Goal: Task Accomplishment & Management: Manage account settings

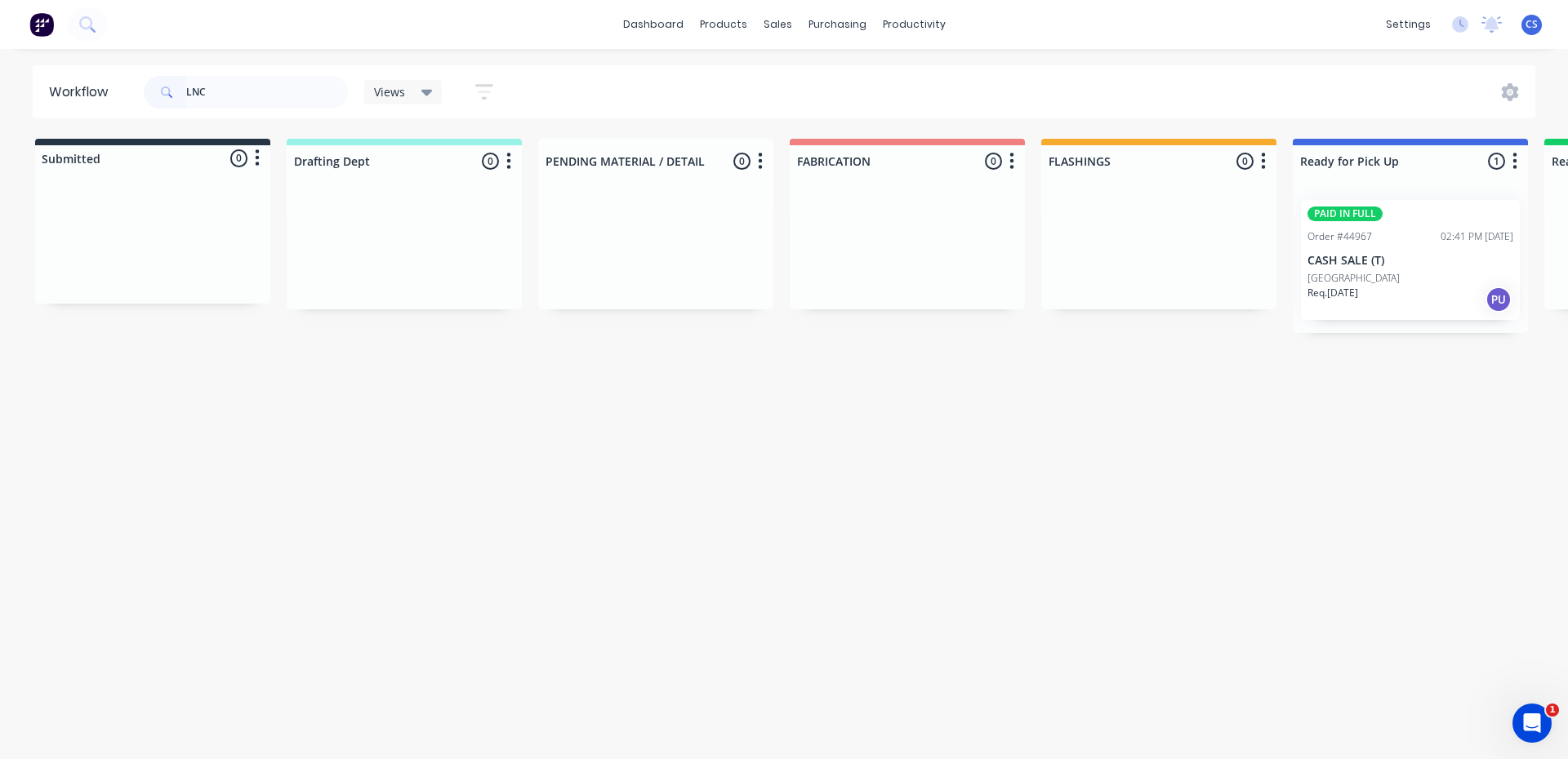
type input "LNC"
click at [1333, 279] on p "[GEOGRAPHIC_DATA]" at bounding box center [1354, 279] width 92 height 15
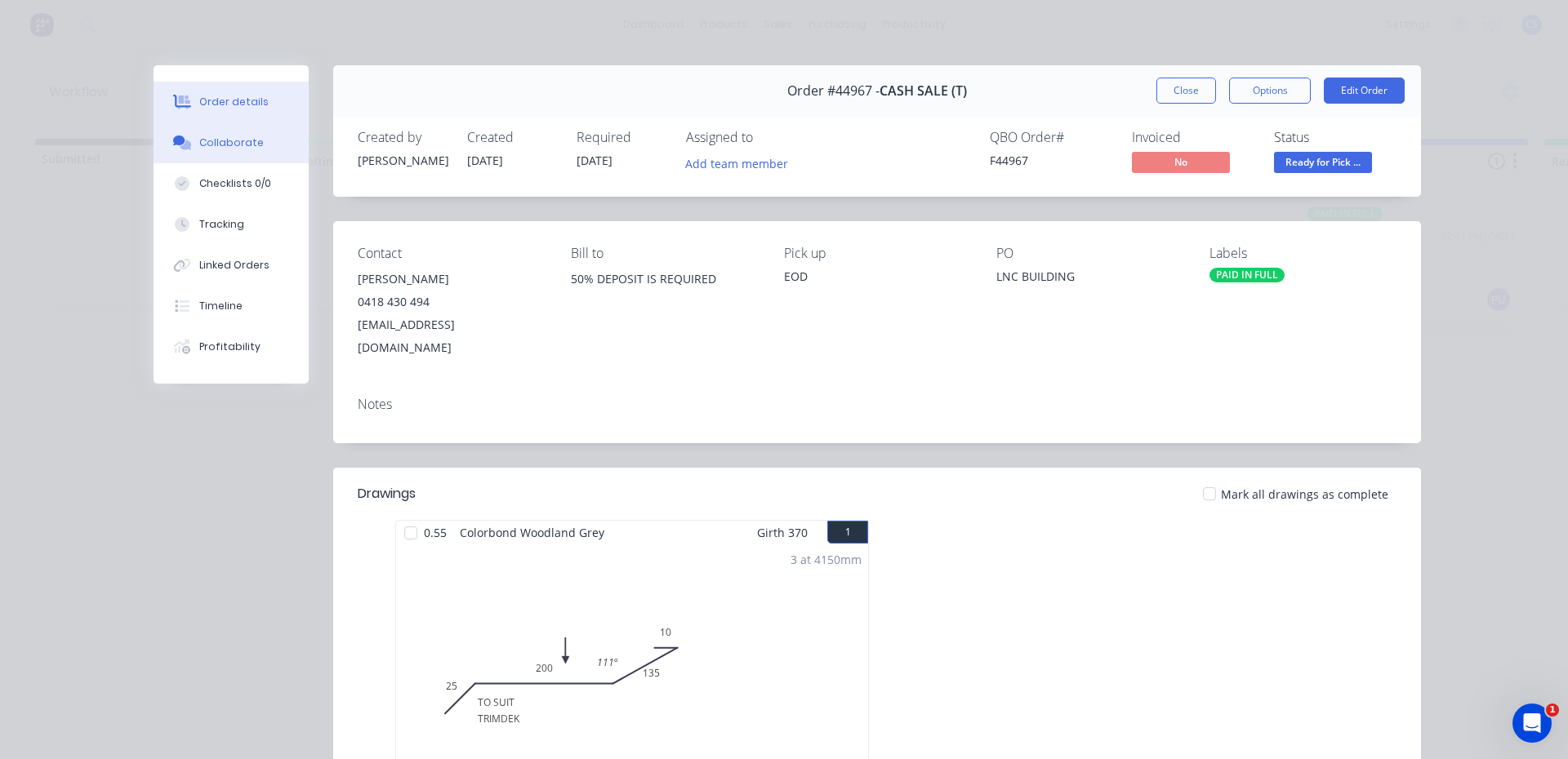
click at [258, 146] on button "Collaborate" at bounding box center [231, 143] width 155 height 41
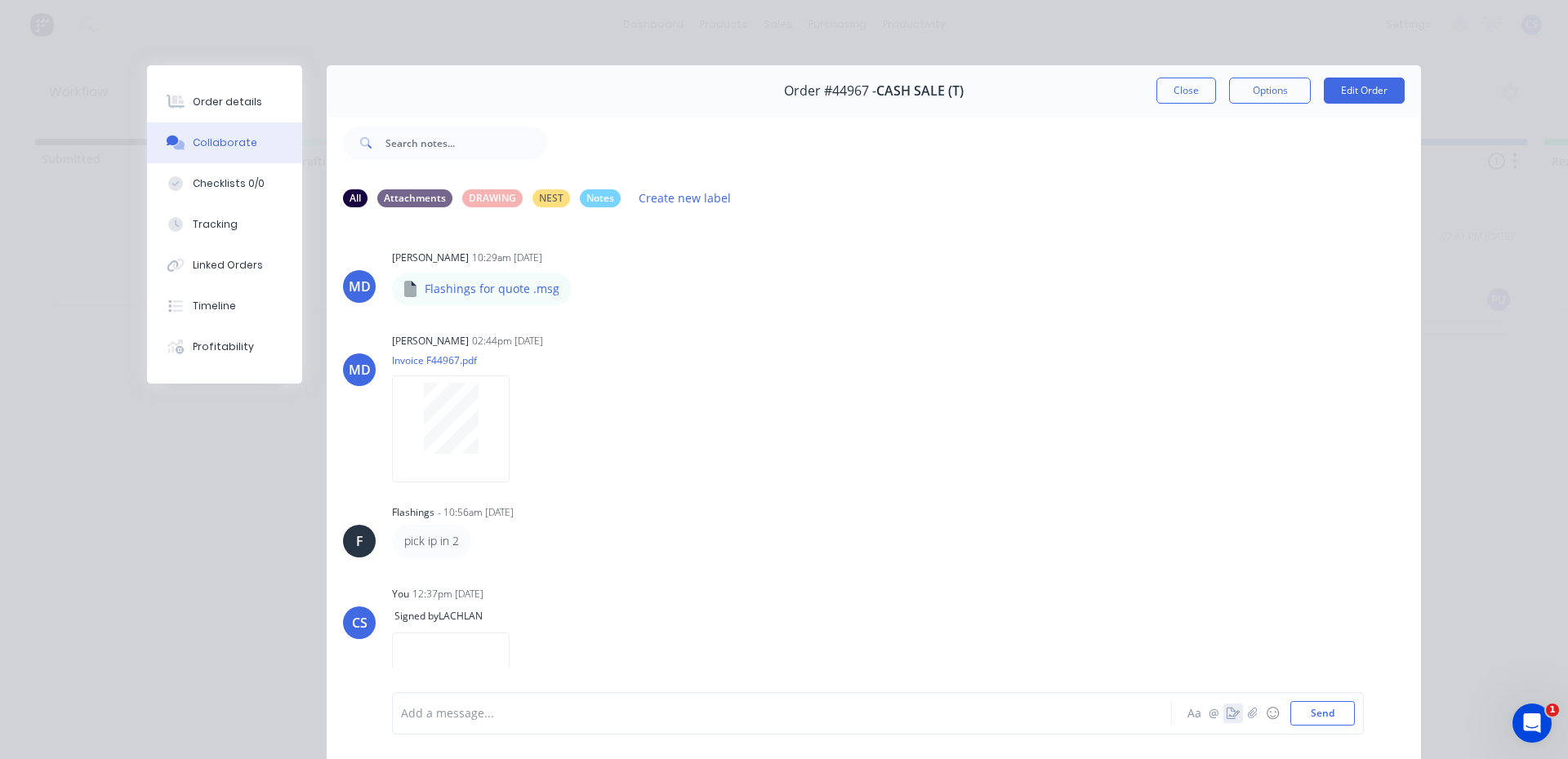
click at [1230, 708] on icon "button" at bounding box center [1234, 713] width 13 height 11
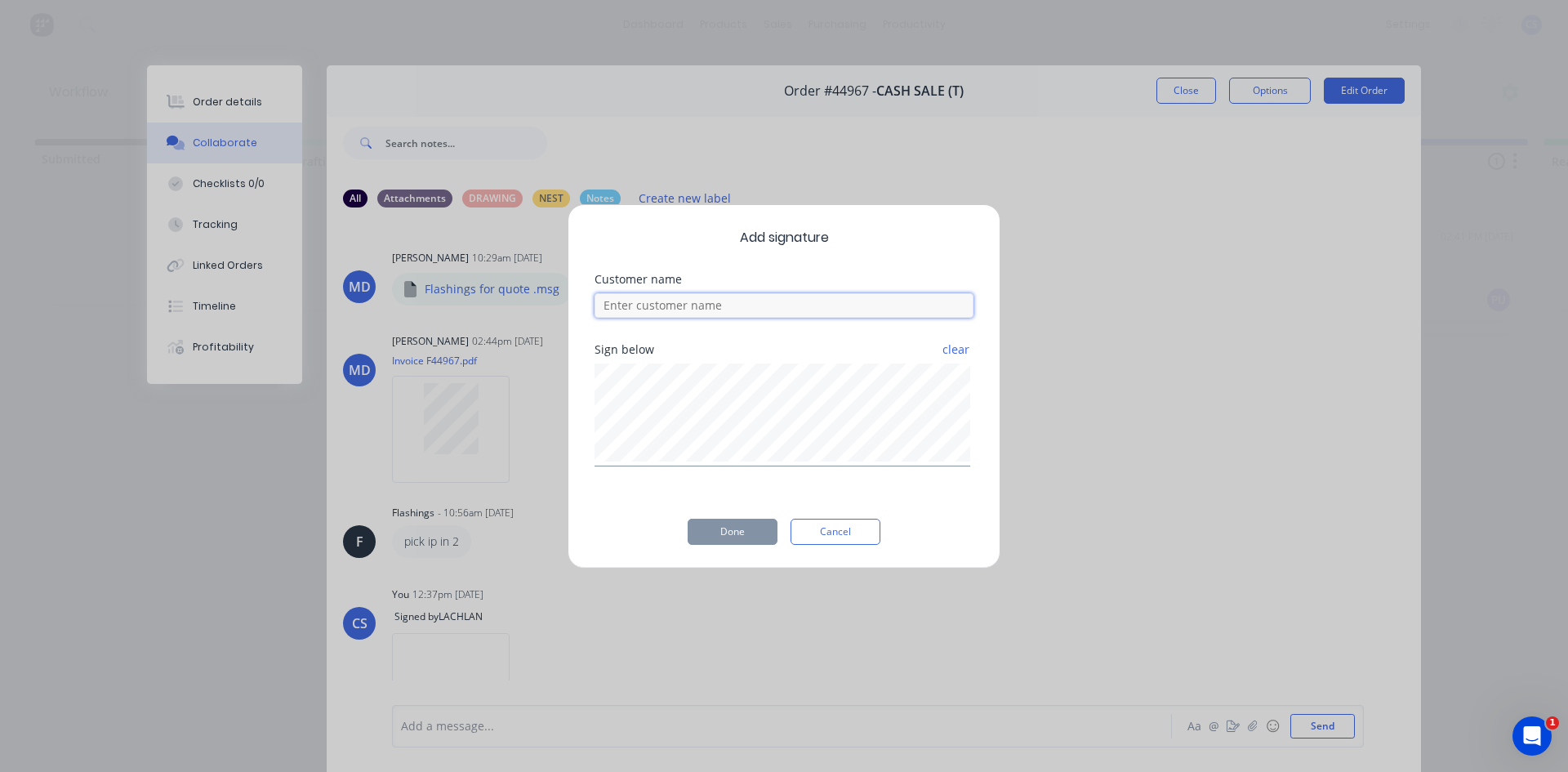
click at [741, 307] on input at bounding box center [784, 306] width 379 height 25
type input "LACHLAN"
click at [736, 541] on button "Done" at bounding box center [732, 532] width 90 height 26
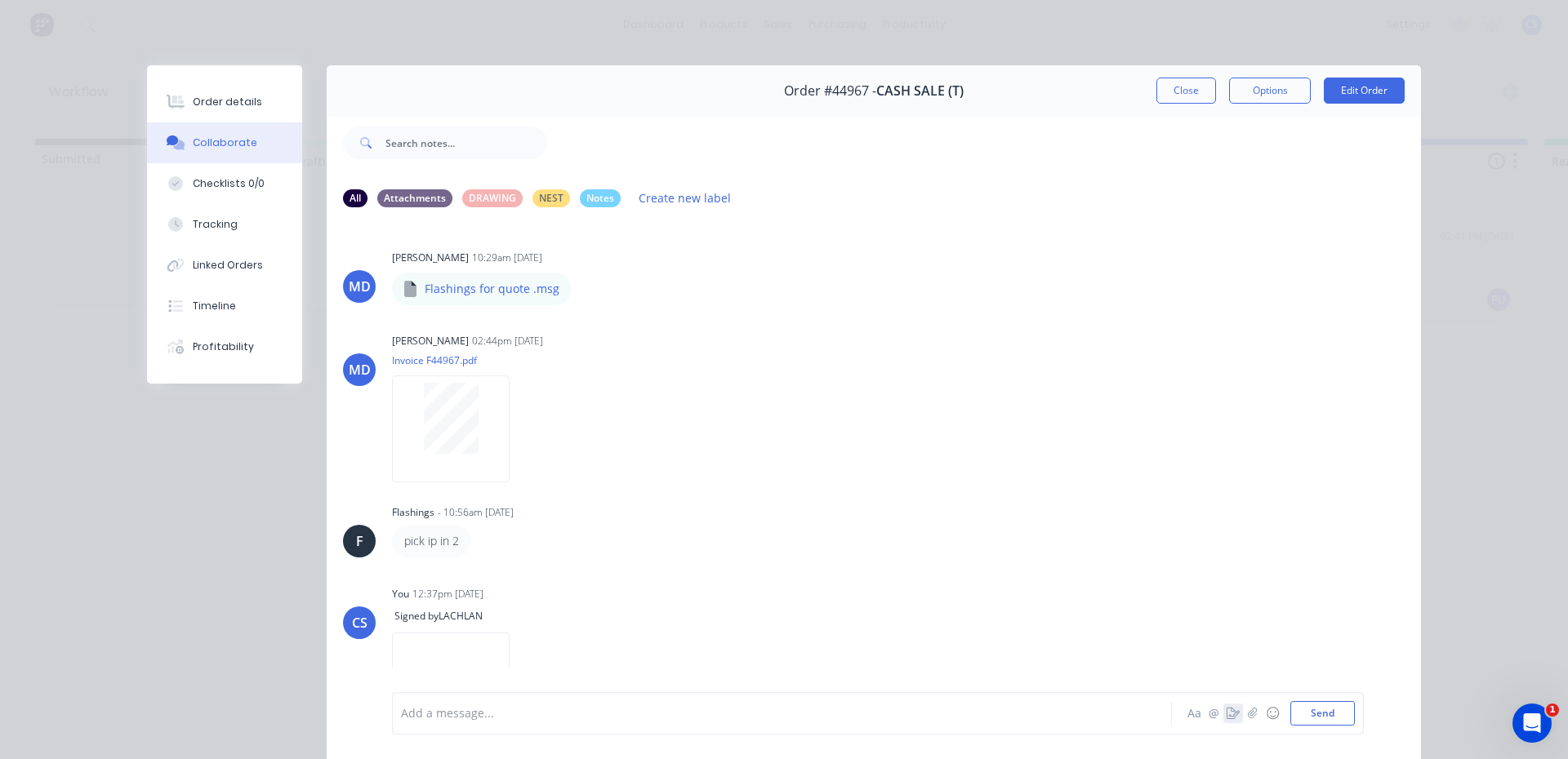
scroll to position [209, 0]
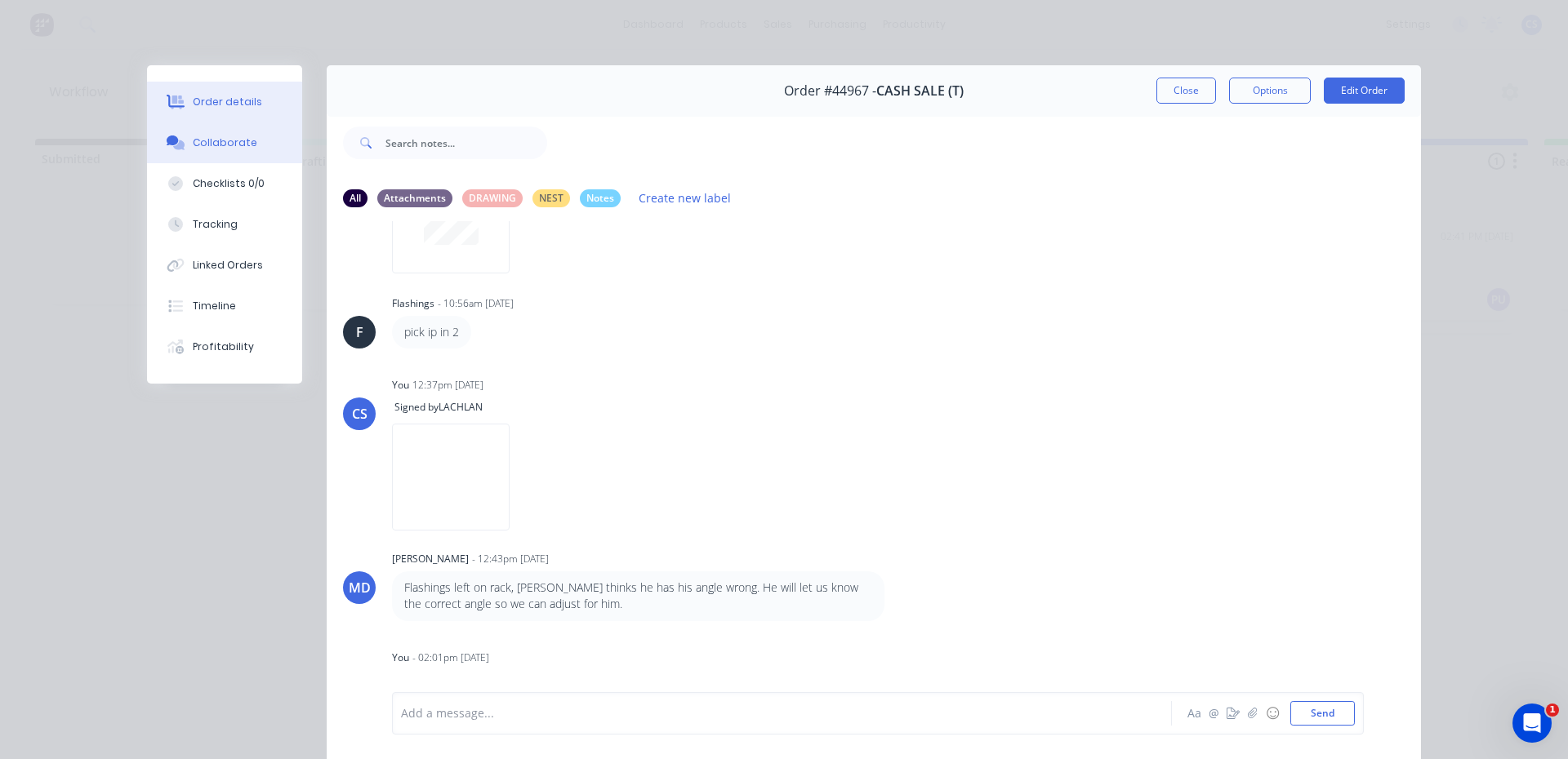
click at [179, 103] on div at bounding box center [176, 102] width 25 height 15
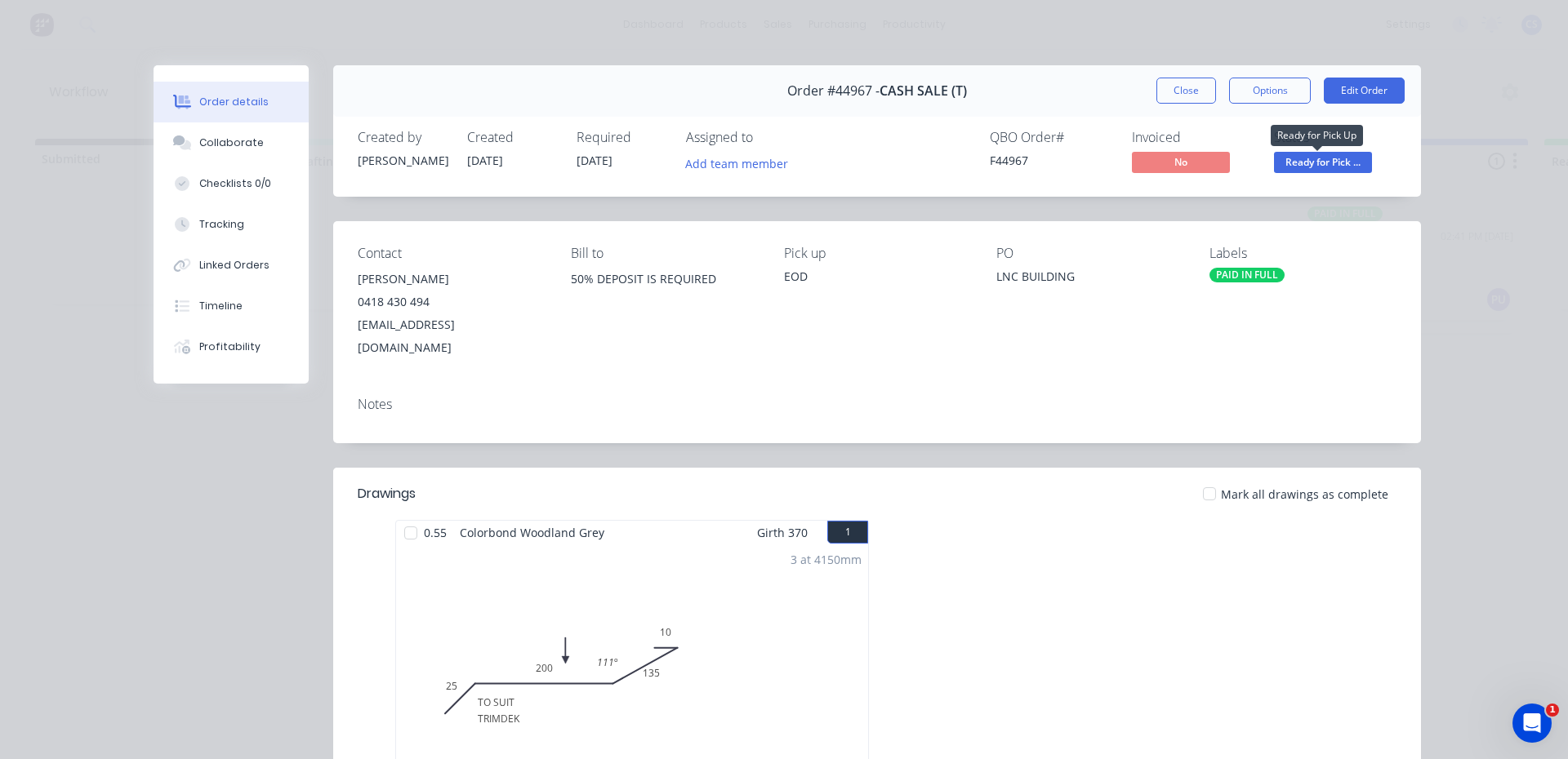
click at [1284, 158] on span "Ready for Pick ..." at bounding box center [1324, 162] width 98 height 20
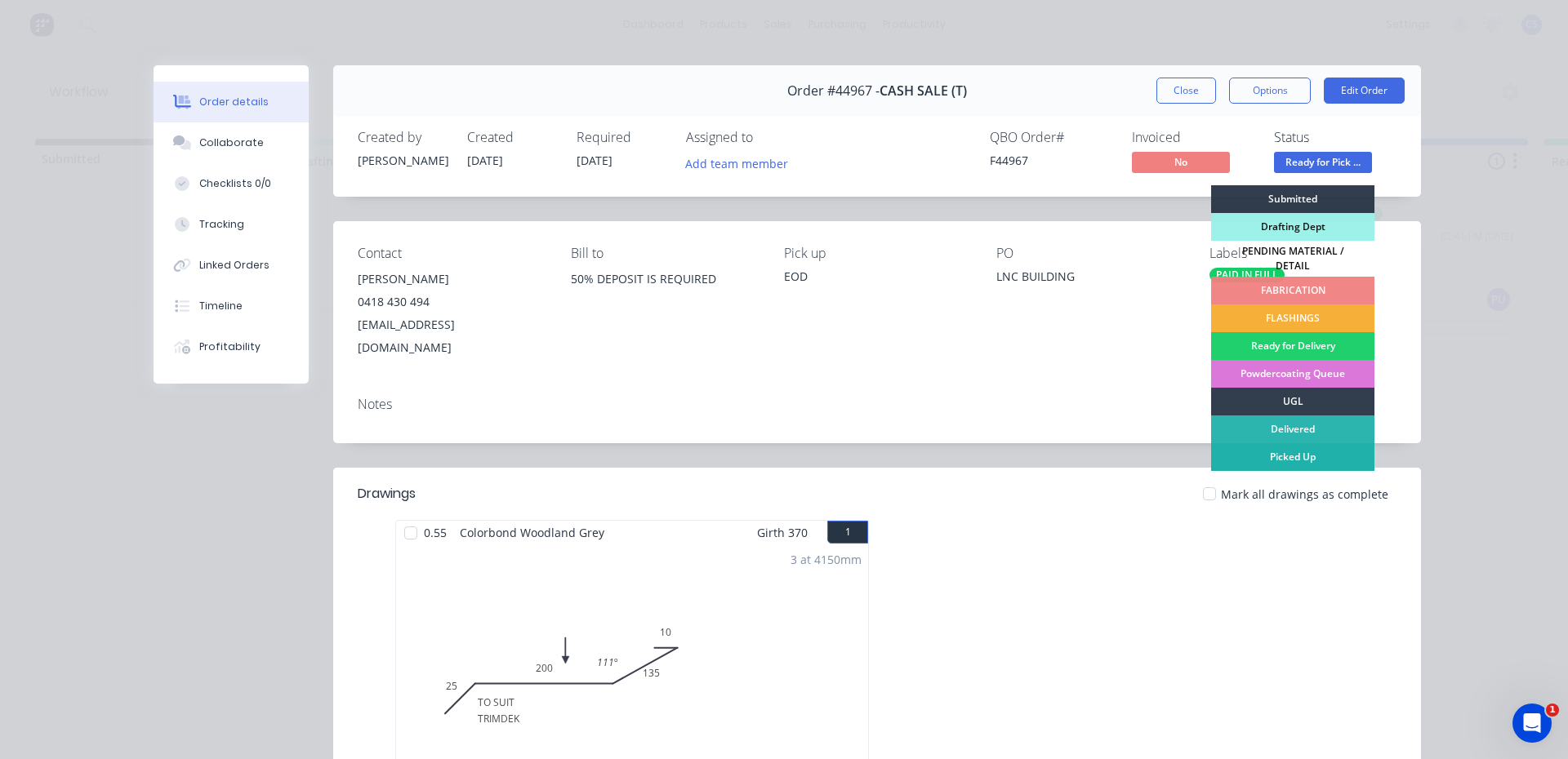
click at [1301, 449] on div "Picked Up" at bounding box center [1293, 458] width 164 height 28
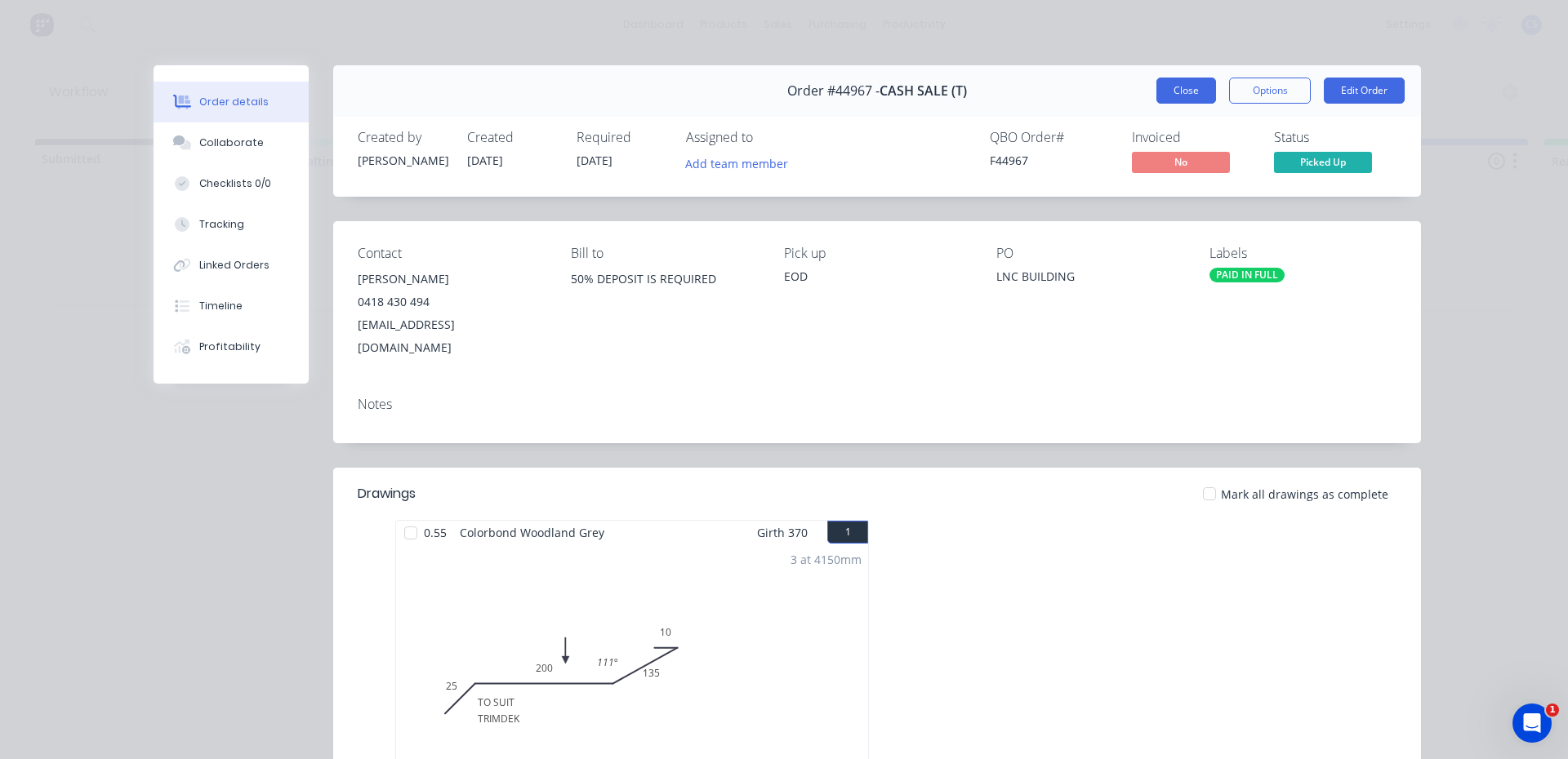
click at [1158, 88] on button "Close" at bounding box center [1186, 91] width 60 height 26
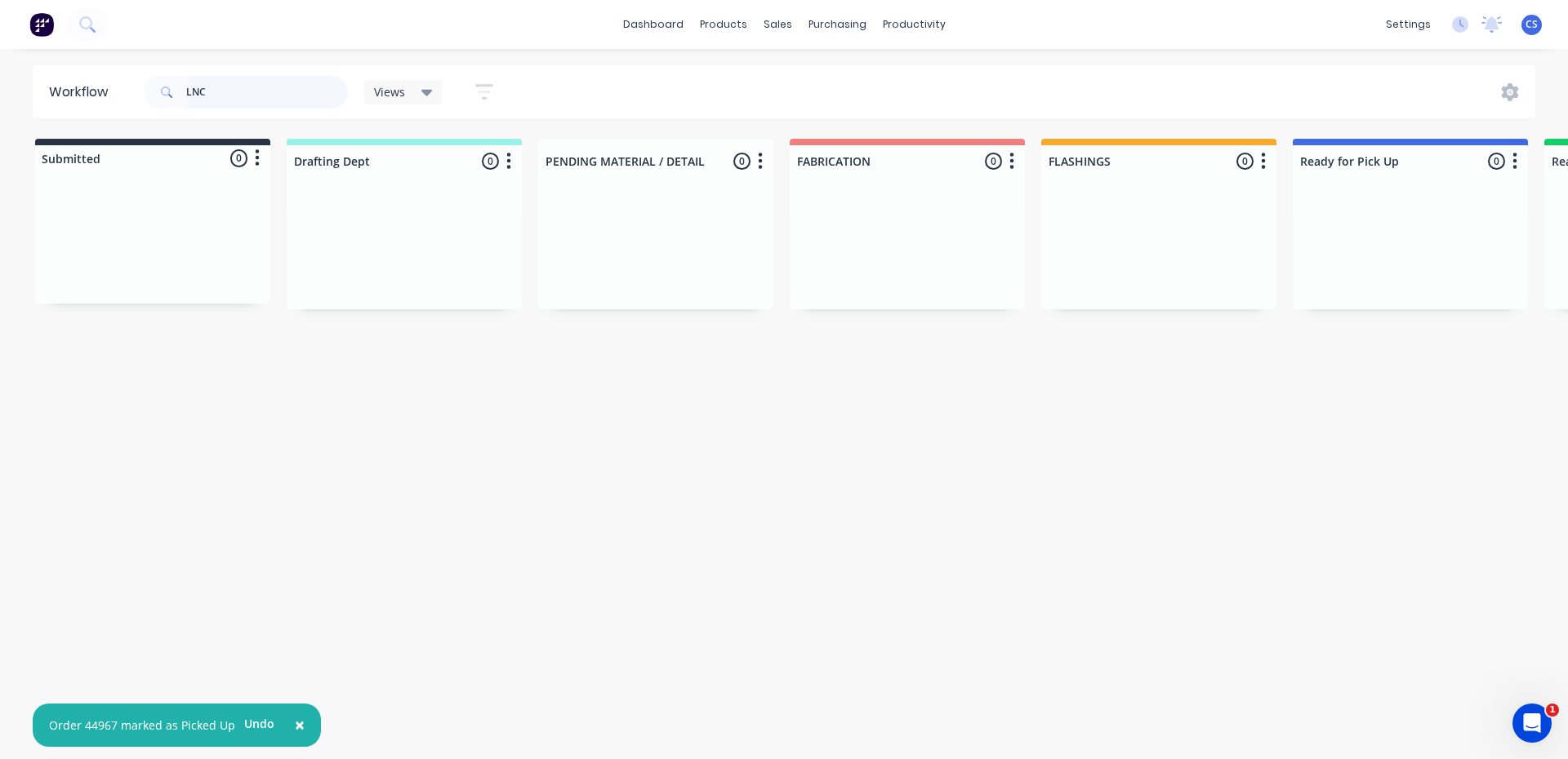
drag, startPoint x: 320, startPoint y: 105, endPoint x: 133, endPoint y: 74, distance: 189.6
click at [133, 74] on header "Workflow LNC Views Save new view None (Default) edit [PERSON_NAME] edit Product…" at bounding box center [784, 92] width 1503 height 53
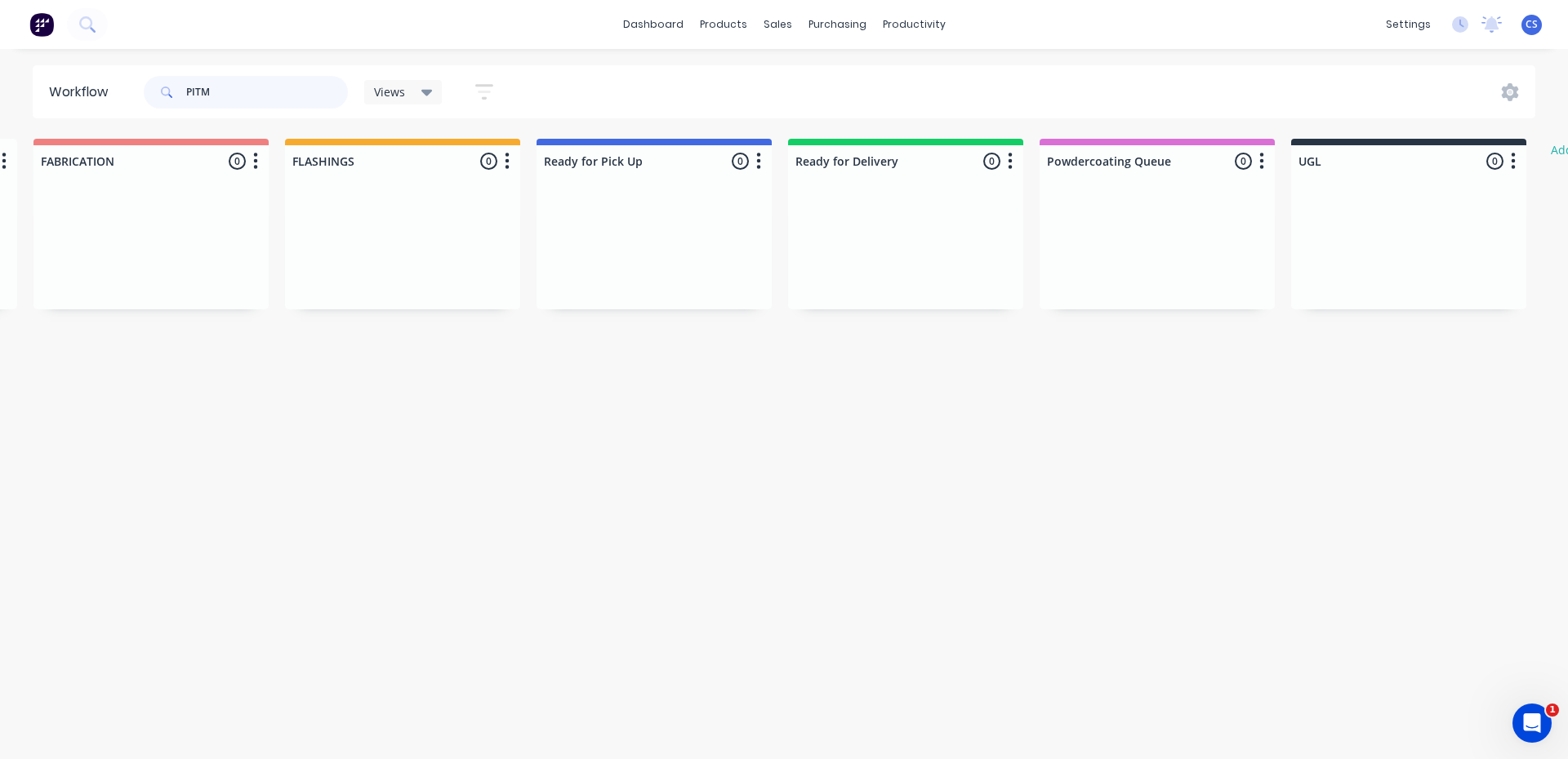
scroll to position [0, 0]
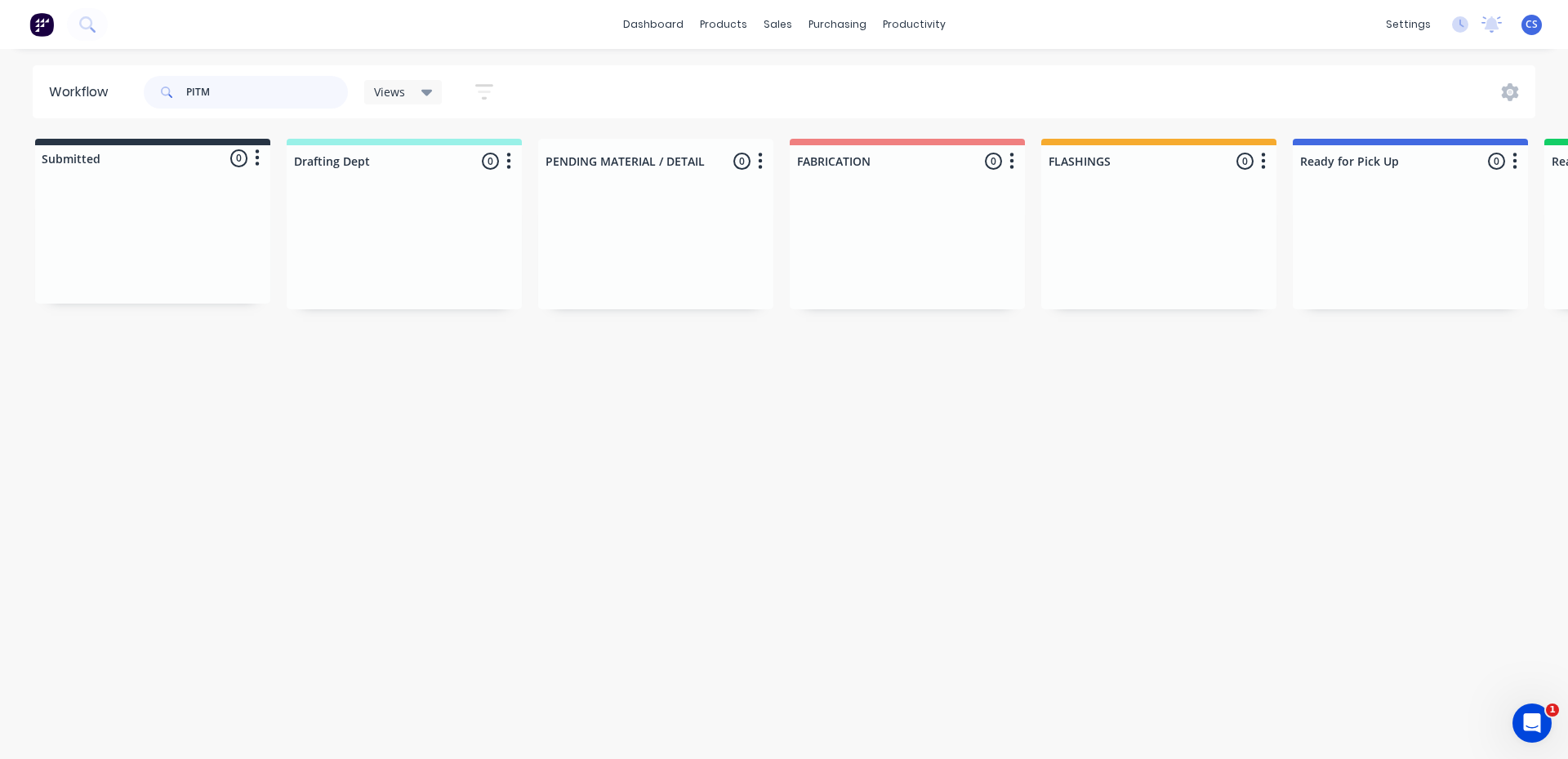
drag, startPoint x: 231, startPoint y: 91, endPoint x: 168, endPoint y: 94, distance: 63.1
click at [179, 91] on div "PITM" at bounding box center [246, 92] width 204 height 33
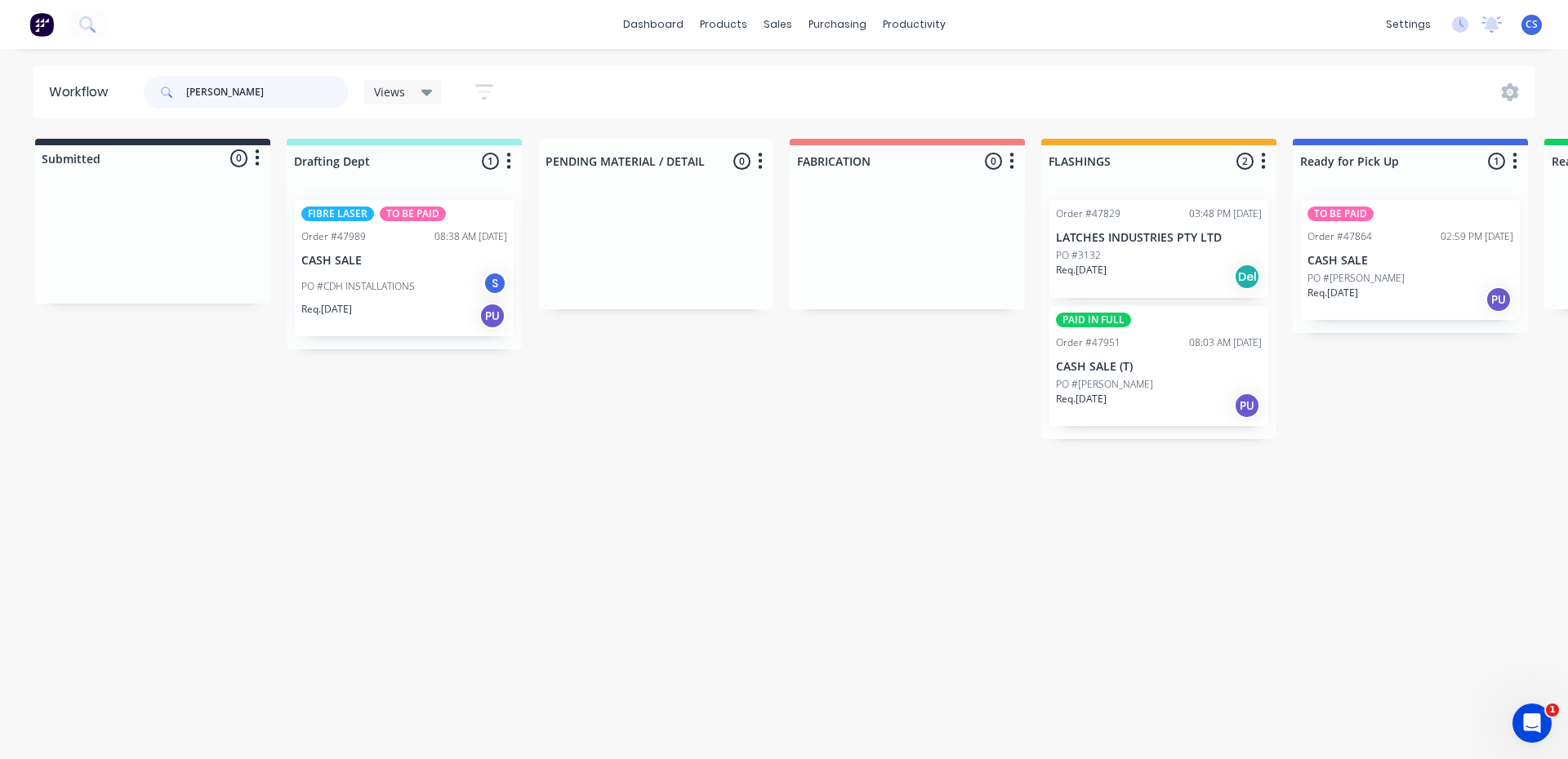
type input "[PERSON_NAME]"
click at [1355, 266] on p "CASH SALE" at bounding box center [1411, 261] width 206 height 14
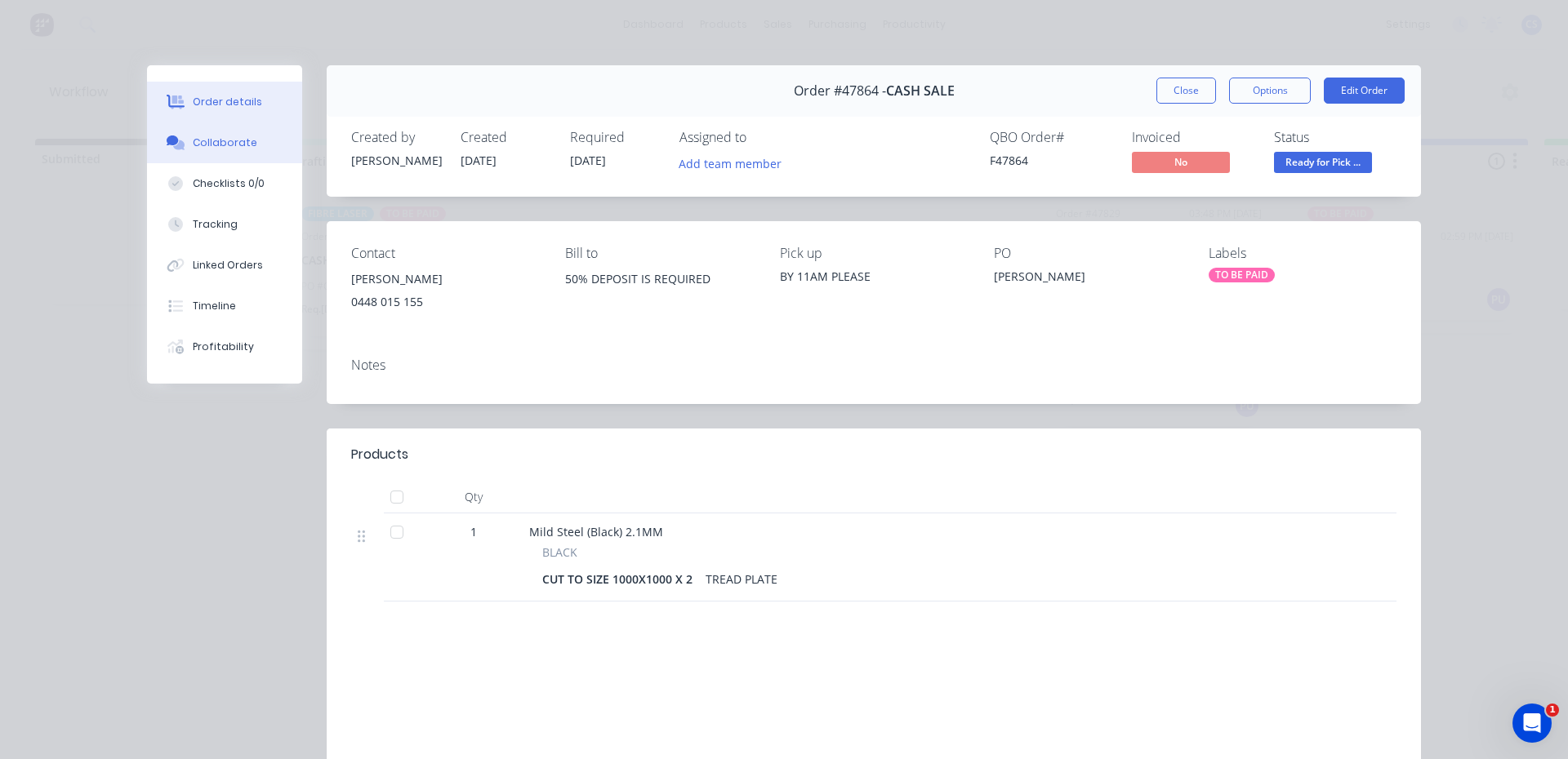
click at [214, 141] on div "Collaborate" at bounding box center [225, 143] width 65 height 15
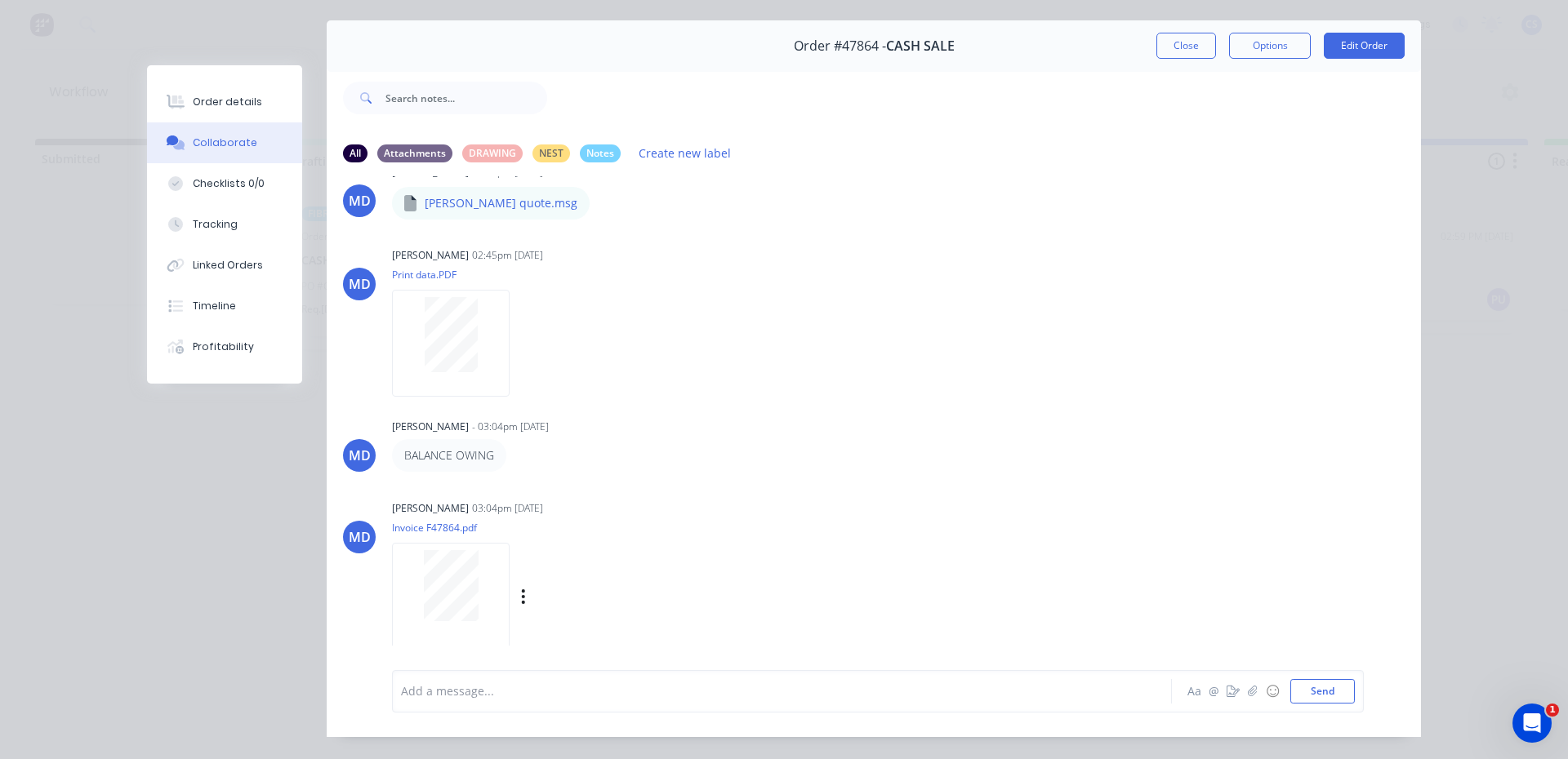
scroll to position [87, 0]
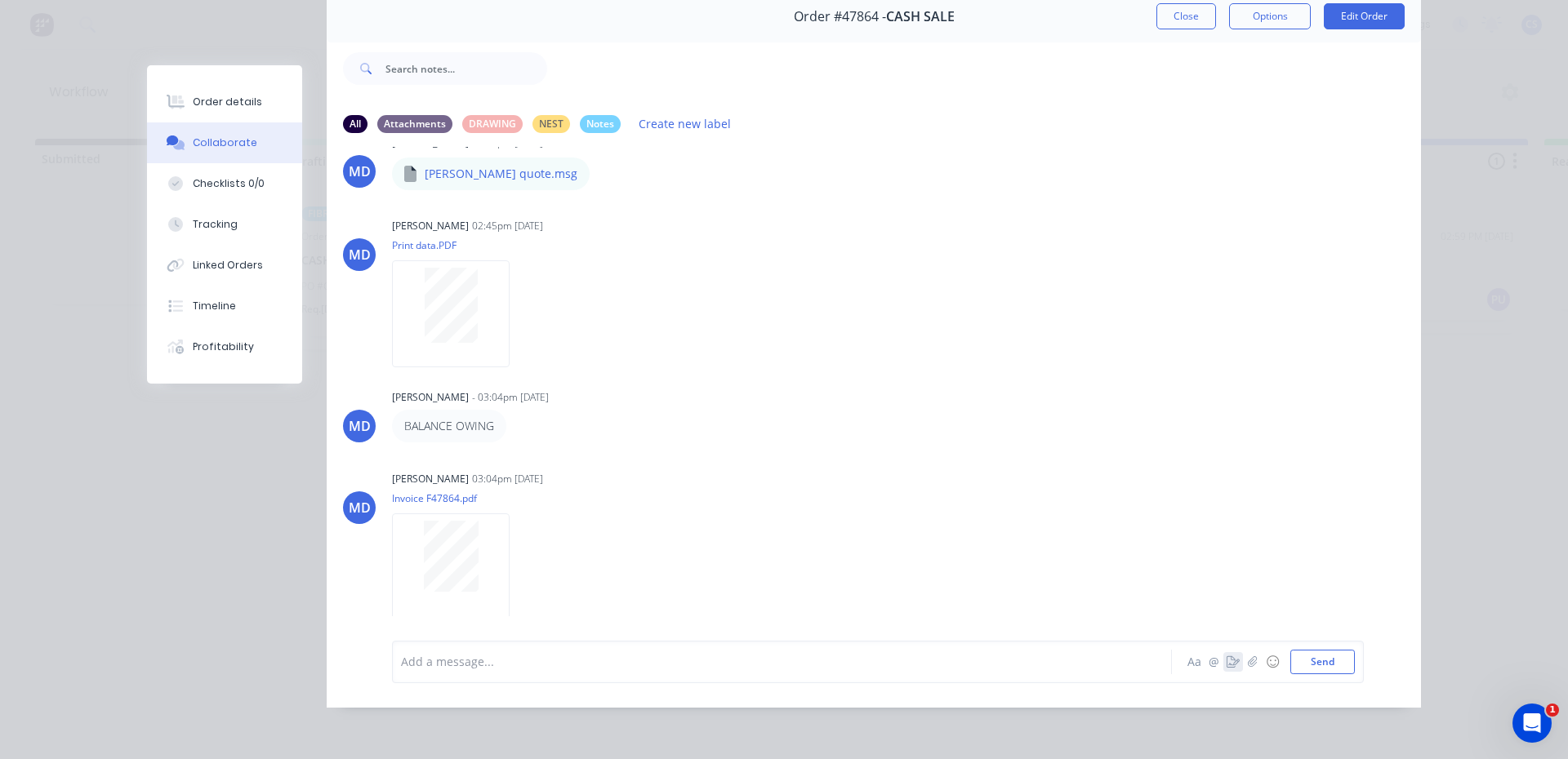
click at [1229, 667] on button "button" at bounding box center [1234, 662] width 20 height 20
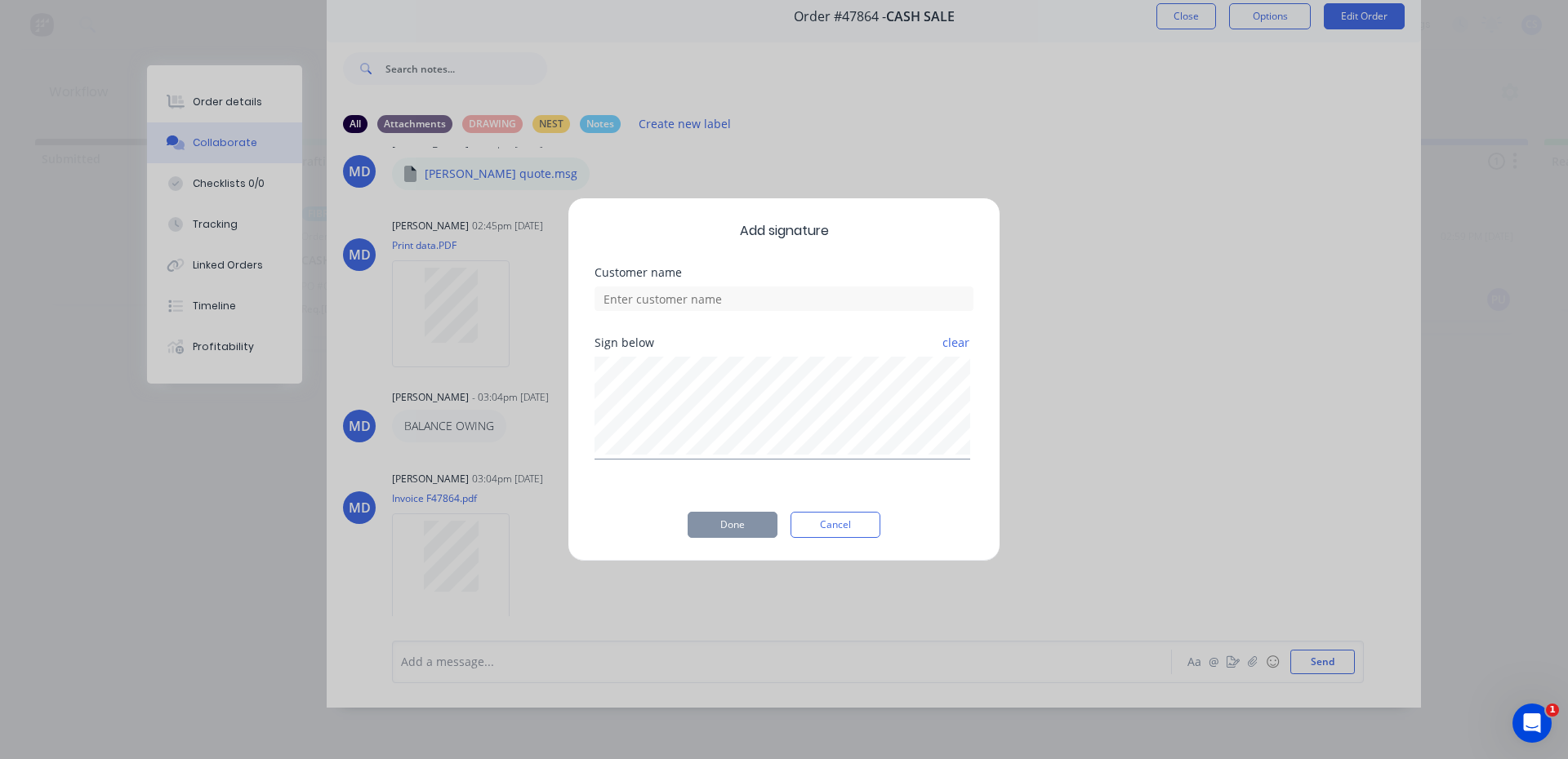
scroll to position [74, 0]
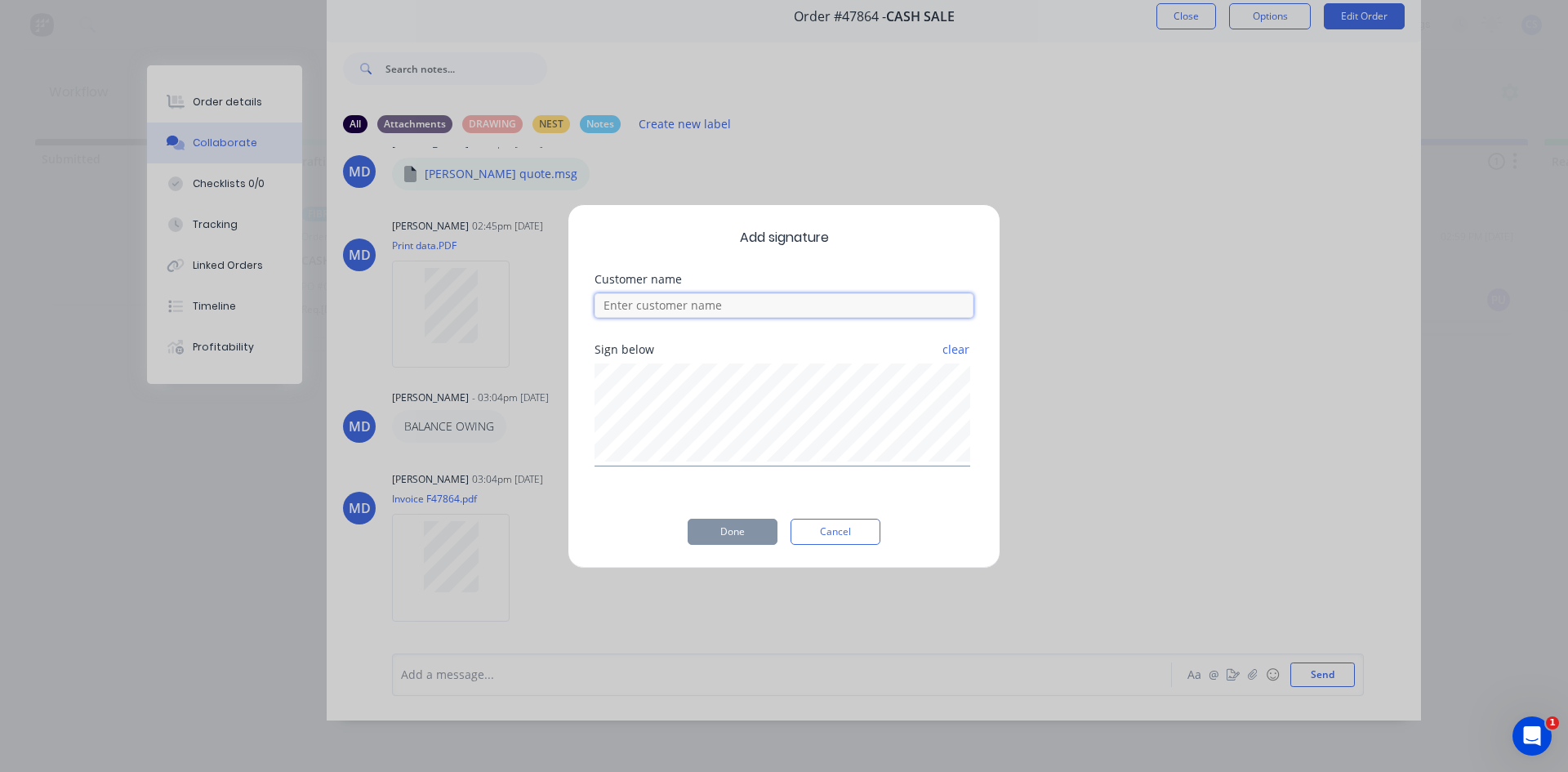
click at [755, 308] on input at bounding box center [784, 306] width 379 height 25
type input "[PERSON_NAME]"
click at [744, 530] on button "Done" at bounding box center [732, 532] width 90 height 26
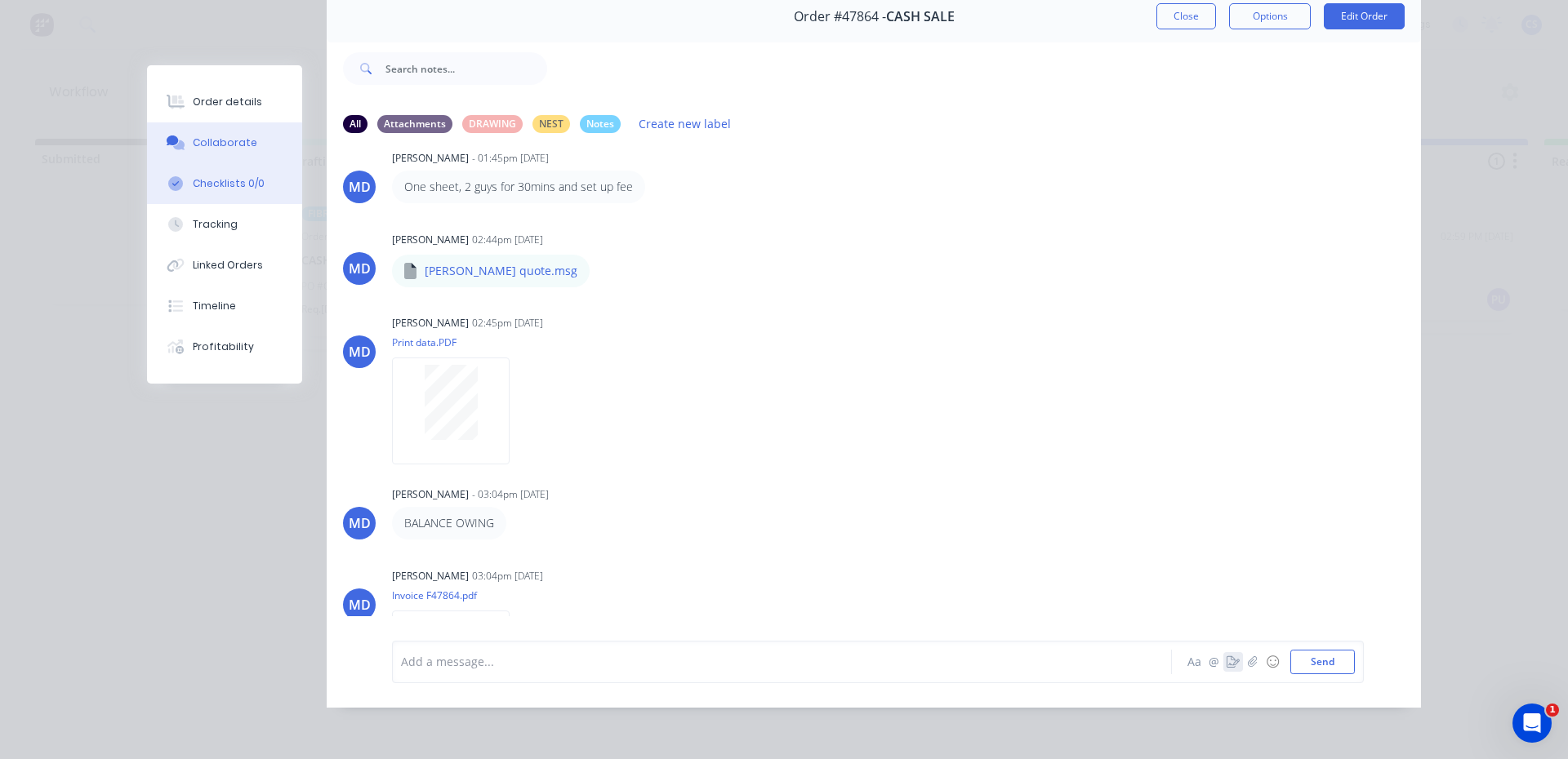
scroll to position [0, 0]
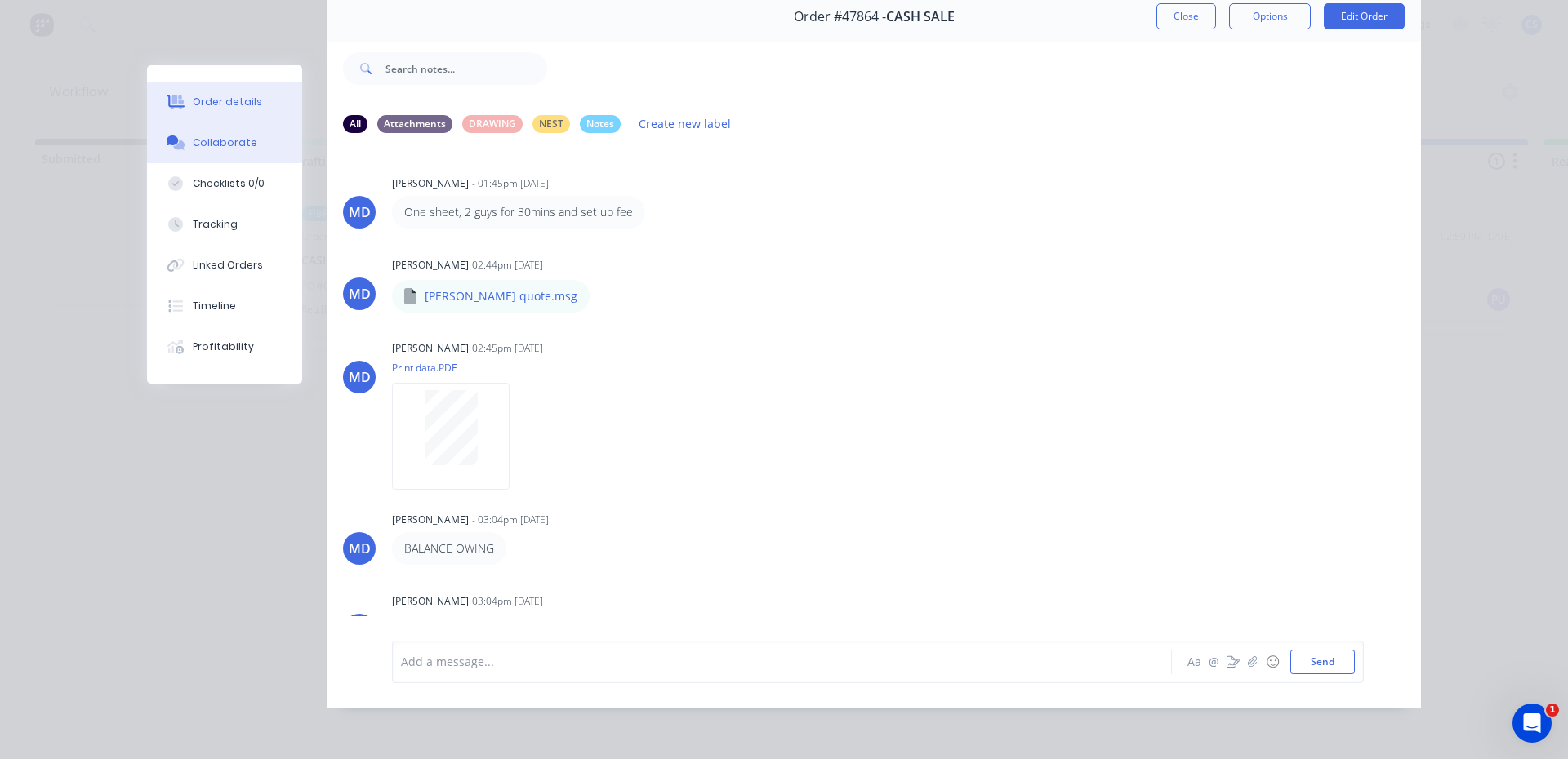
click at [201, 100] on div "Order details" at bounding box center [227, 102] width 69 height 15
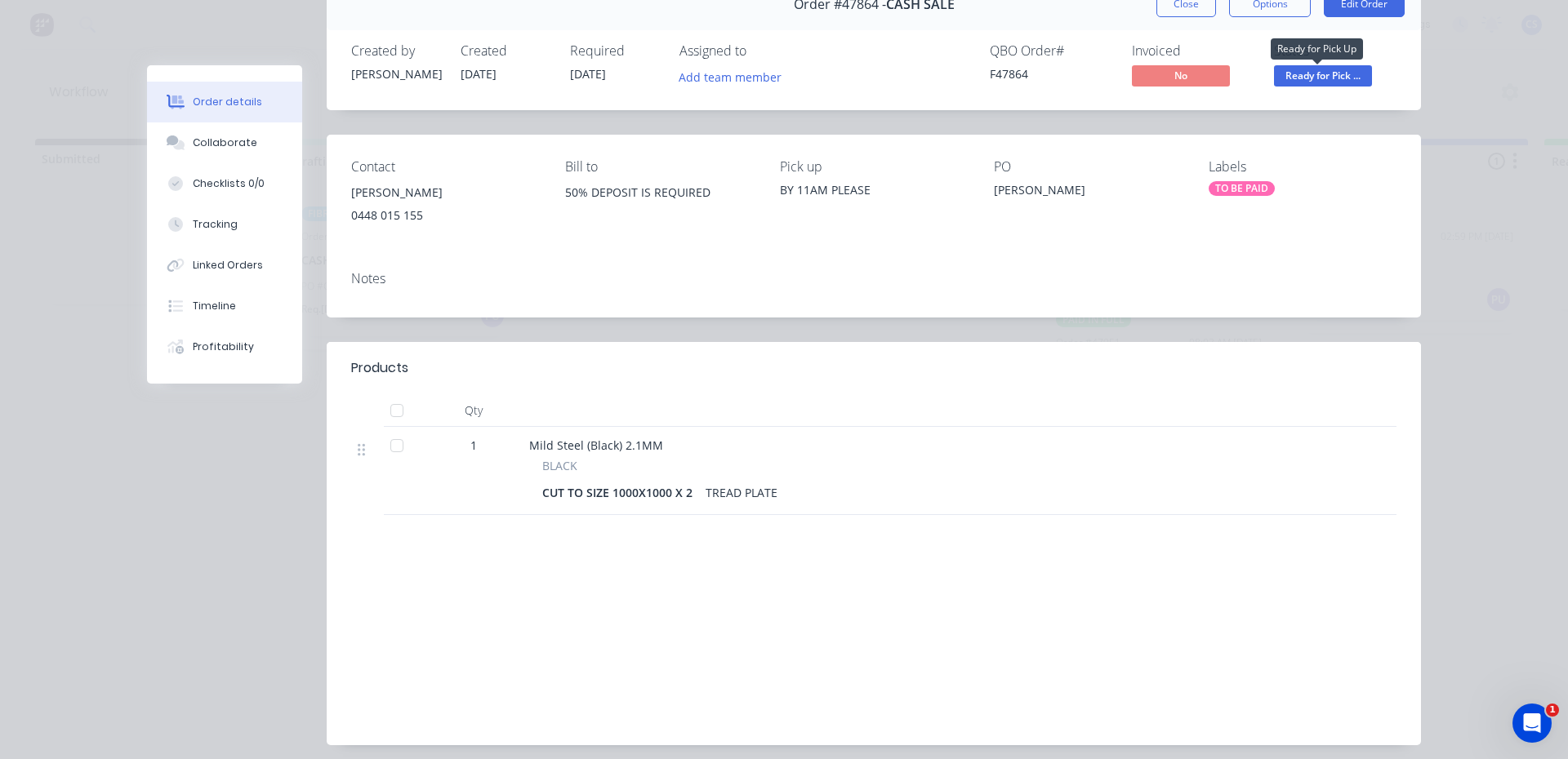
click at [1319, 80] on span "Ready for Pick ..." at bounding box center [1324, 75] width 98 height 20
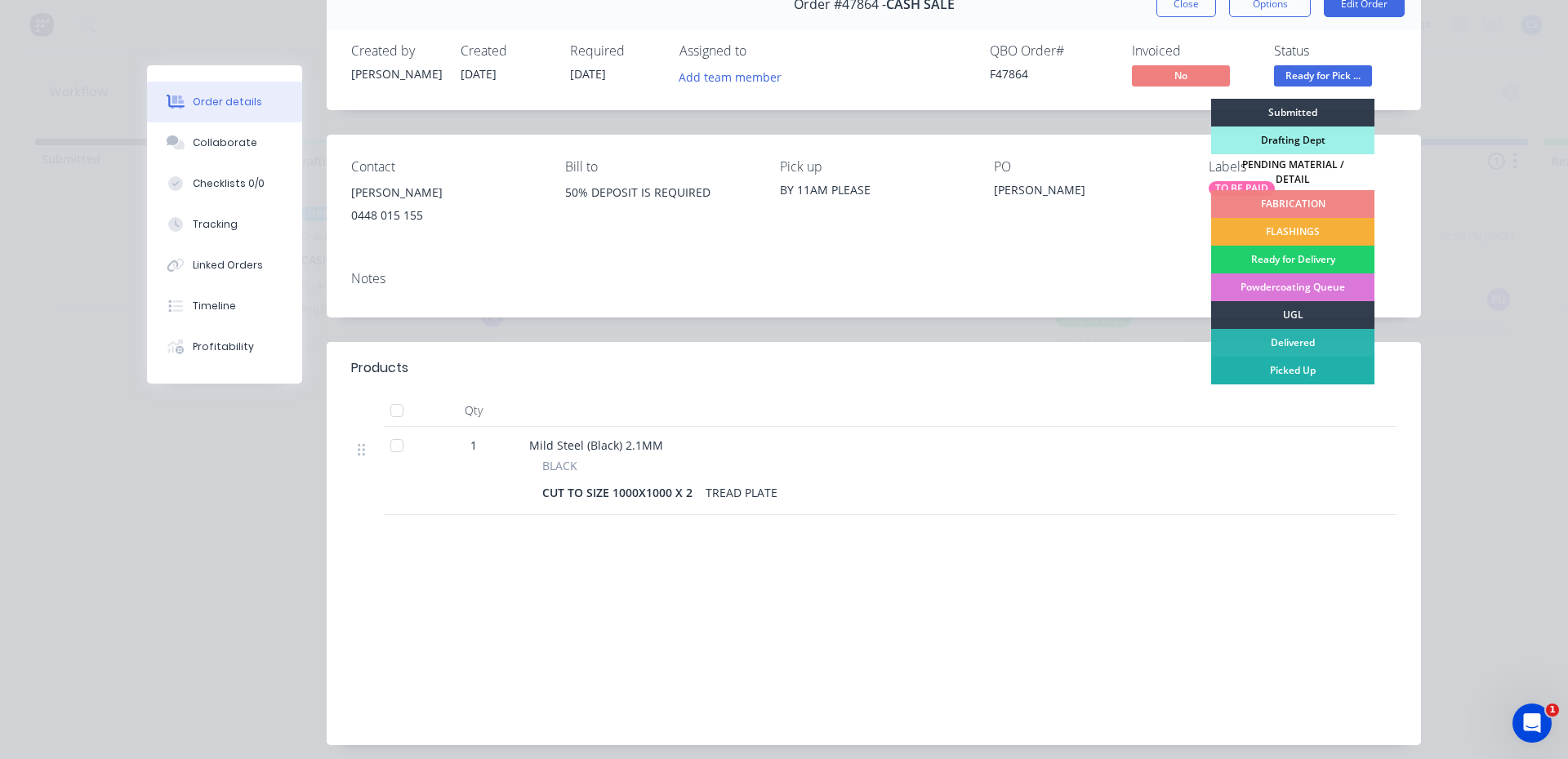
click at [1282, 359] on div "Picked Up" at bounding box center [1293, 371] width 164 height 28
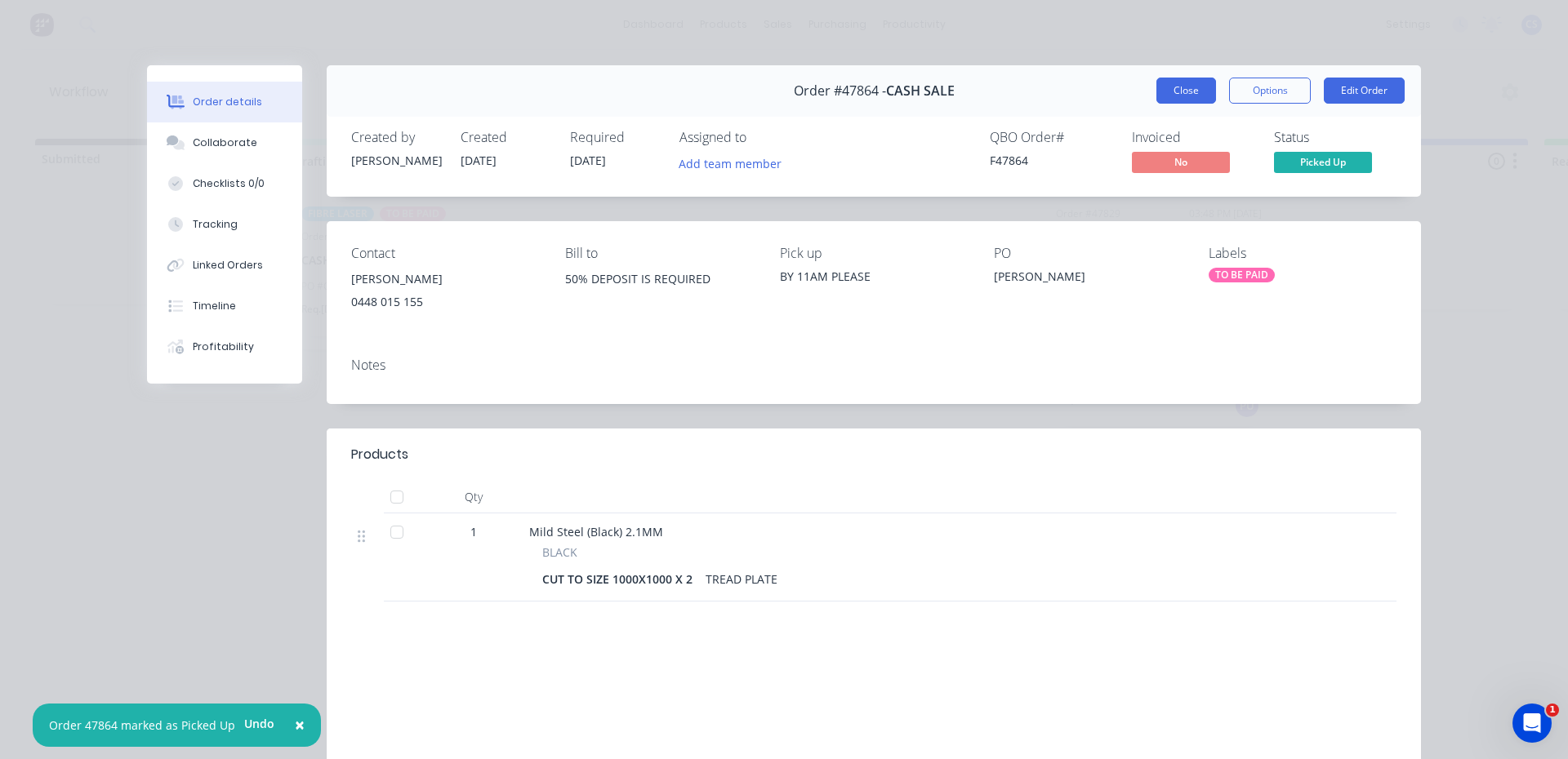
click at [1175, 92] on button "Close" at bounding box center [1186, 91] width 60 height 26
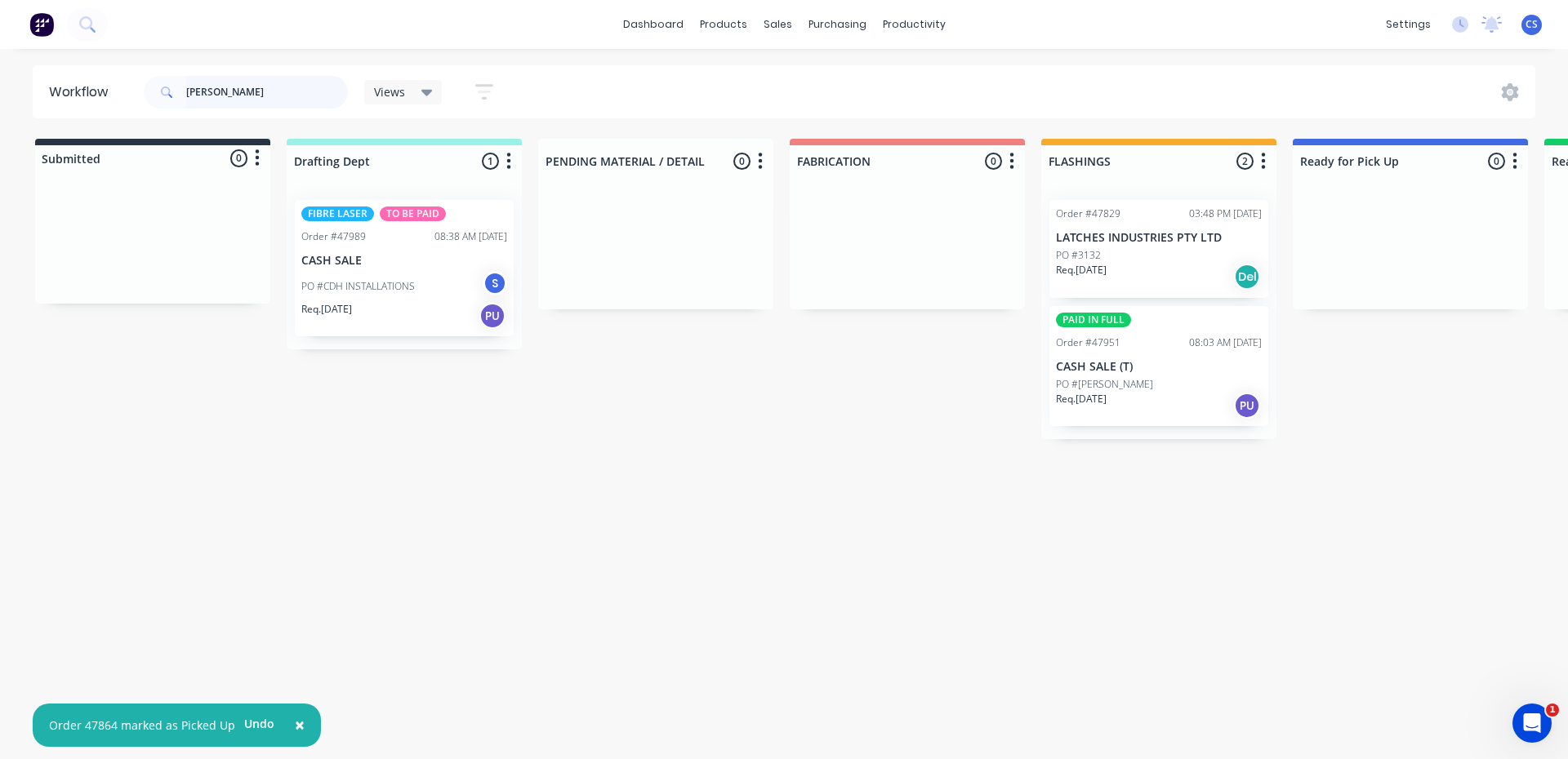
drag, startPoint x: 151, startPoint y: 100, endPoint x: 119, endPoint y: 98, distance: 32.1
click at [119, 98] on header "Workflow [PERSON_NAME] Views Save new view None (Default) edit Nilesh edit Prod…" at bounding box center [784, 92] width 1503 height 53
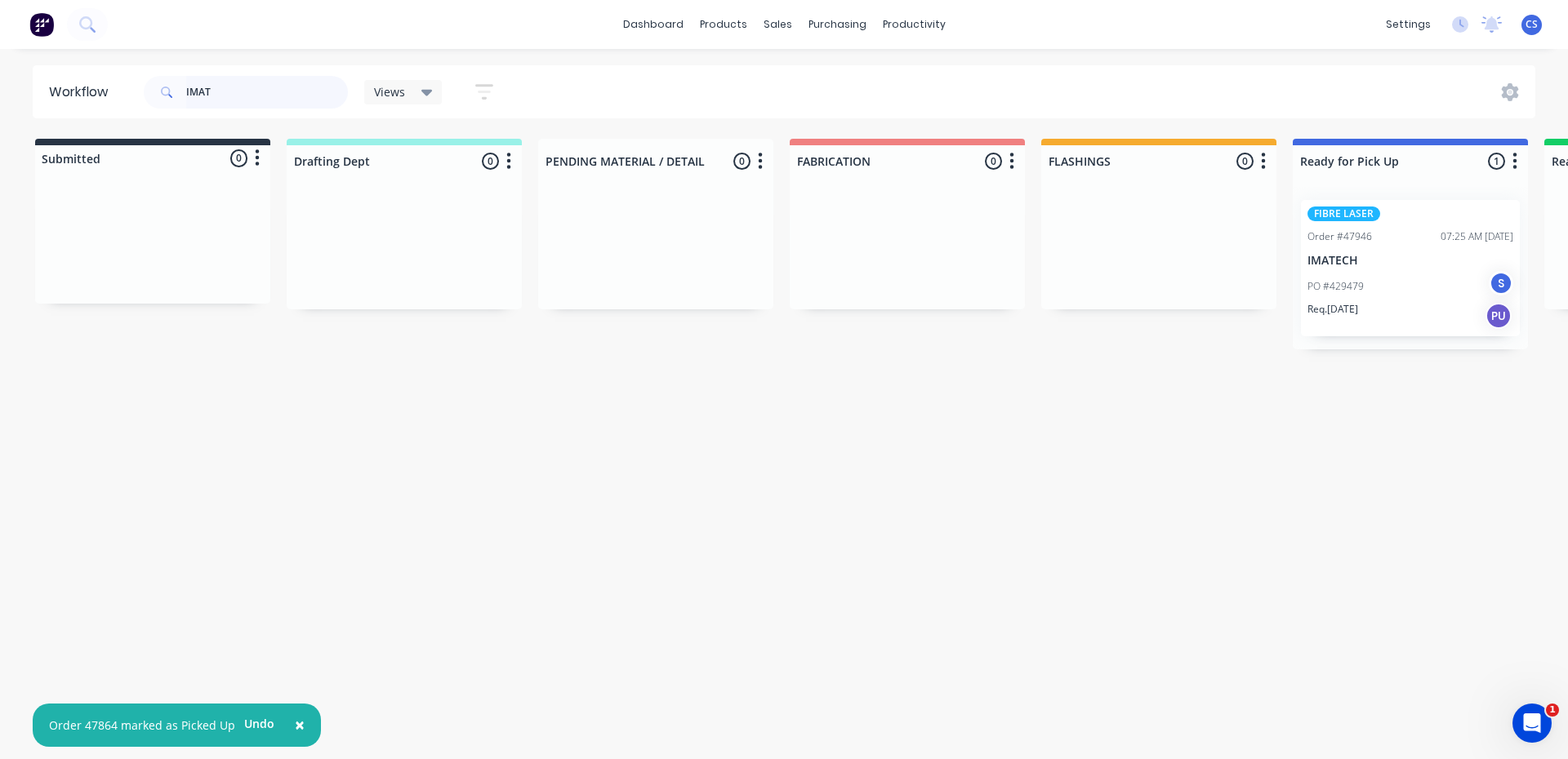
type input "IMAT"
click at [1373, 311] on div "Req. [DATE] PU" at bounding box center [1411, 316] width 206 height 28
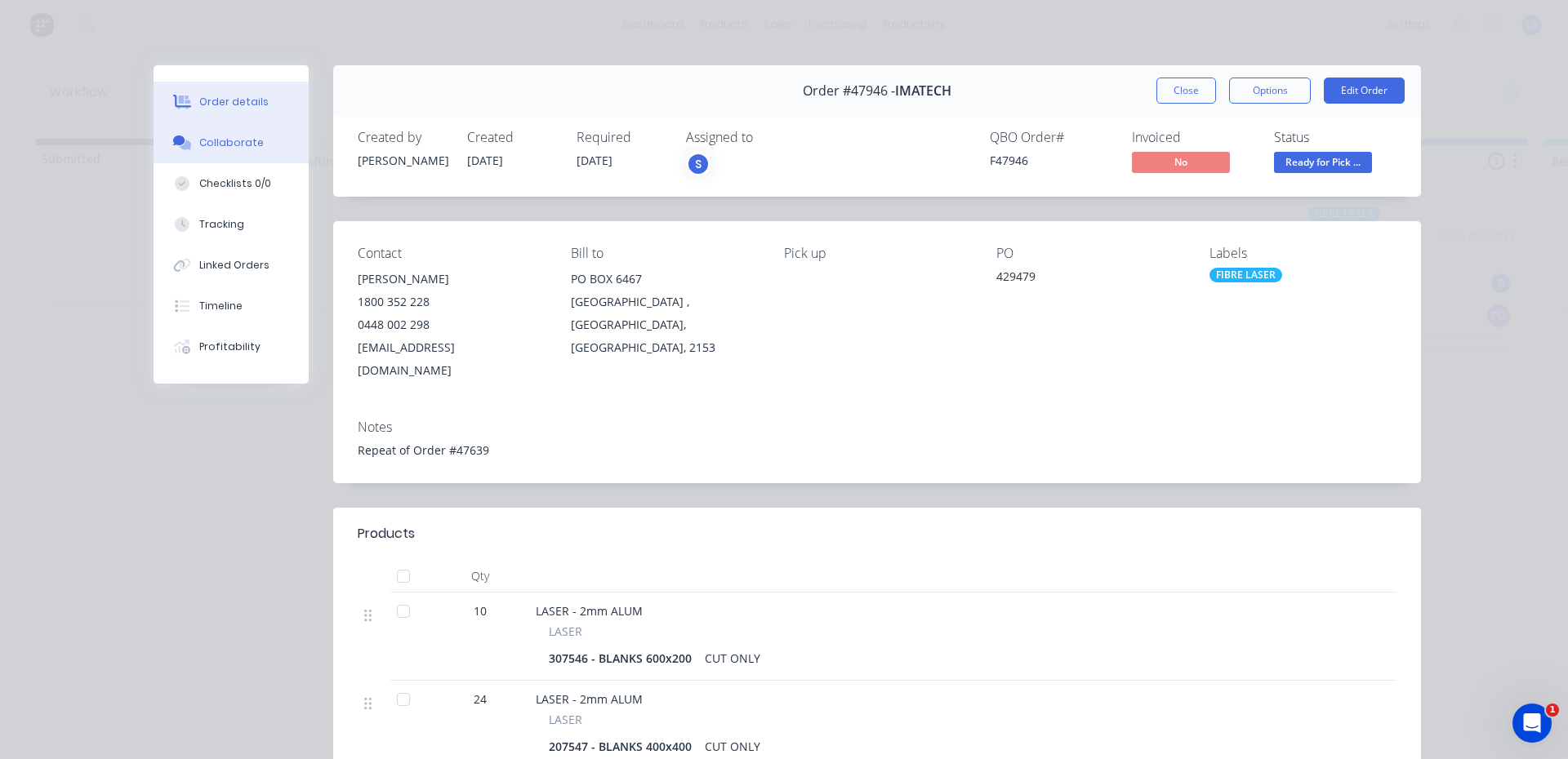
click at [208, 156] on button "Collaborate" at bounding box center [231, 143] width 155 height 41
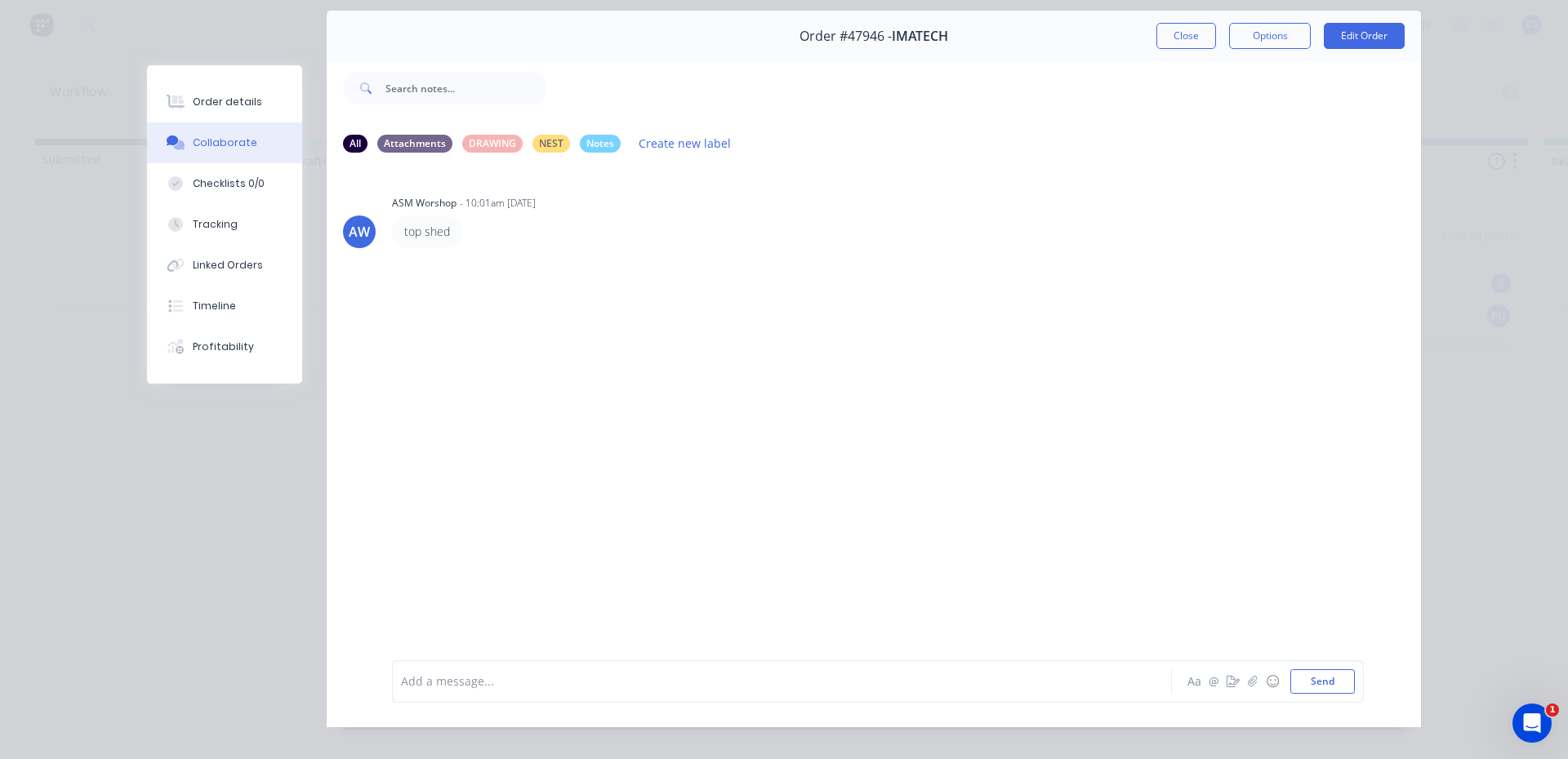
scroll to position [87, 0]
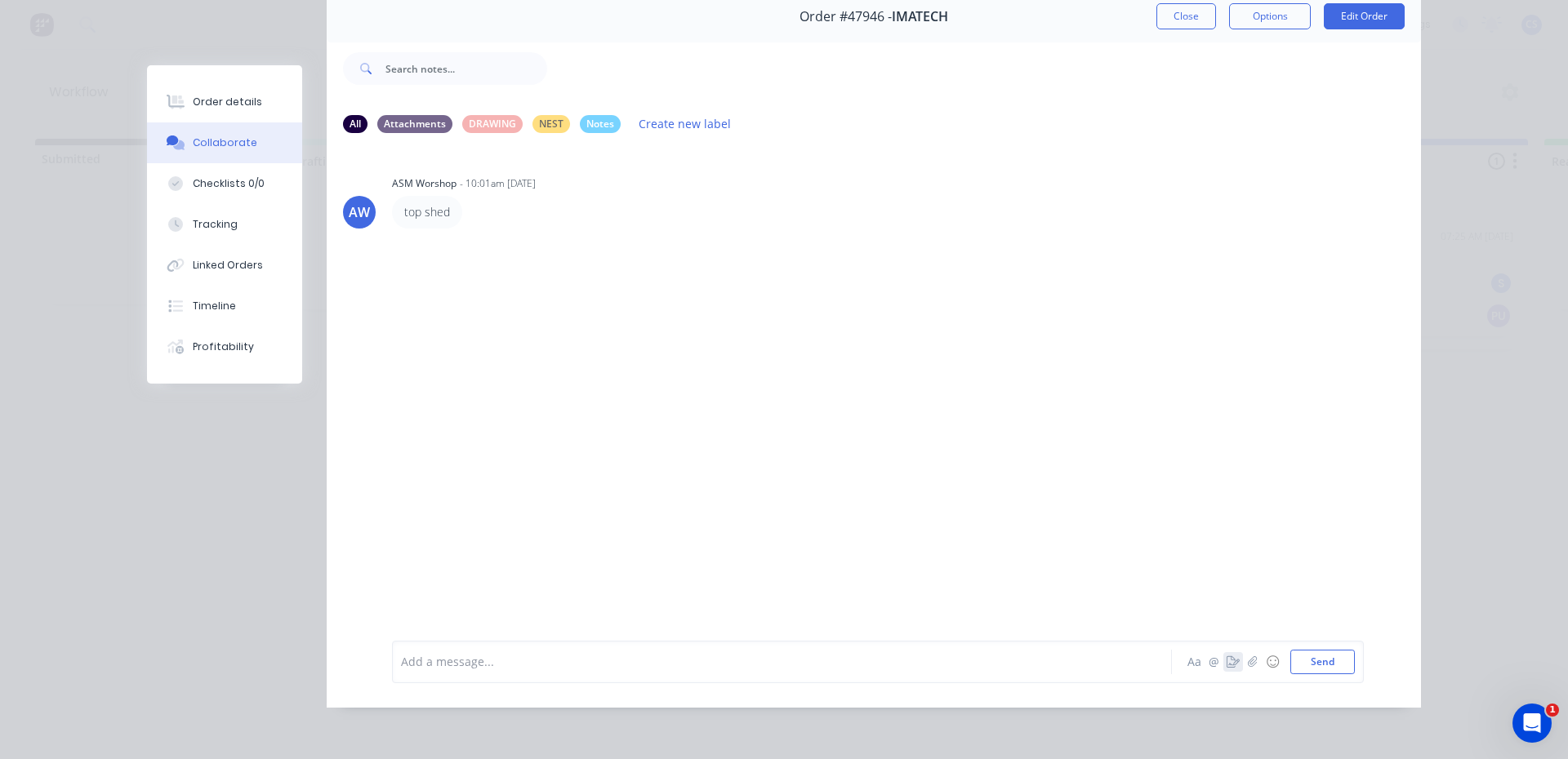
click at [1233, 668] on button "button" at bounding box center [1234, 662] width 20 height 20
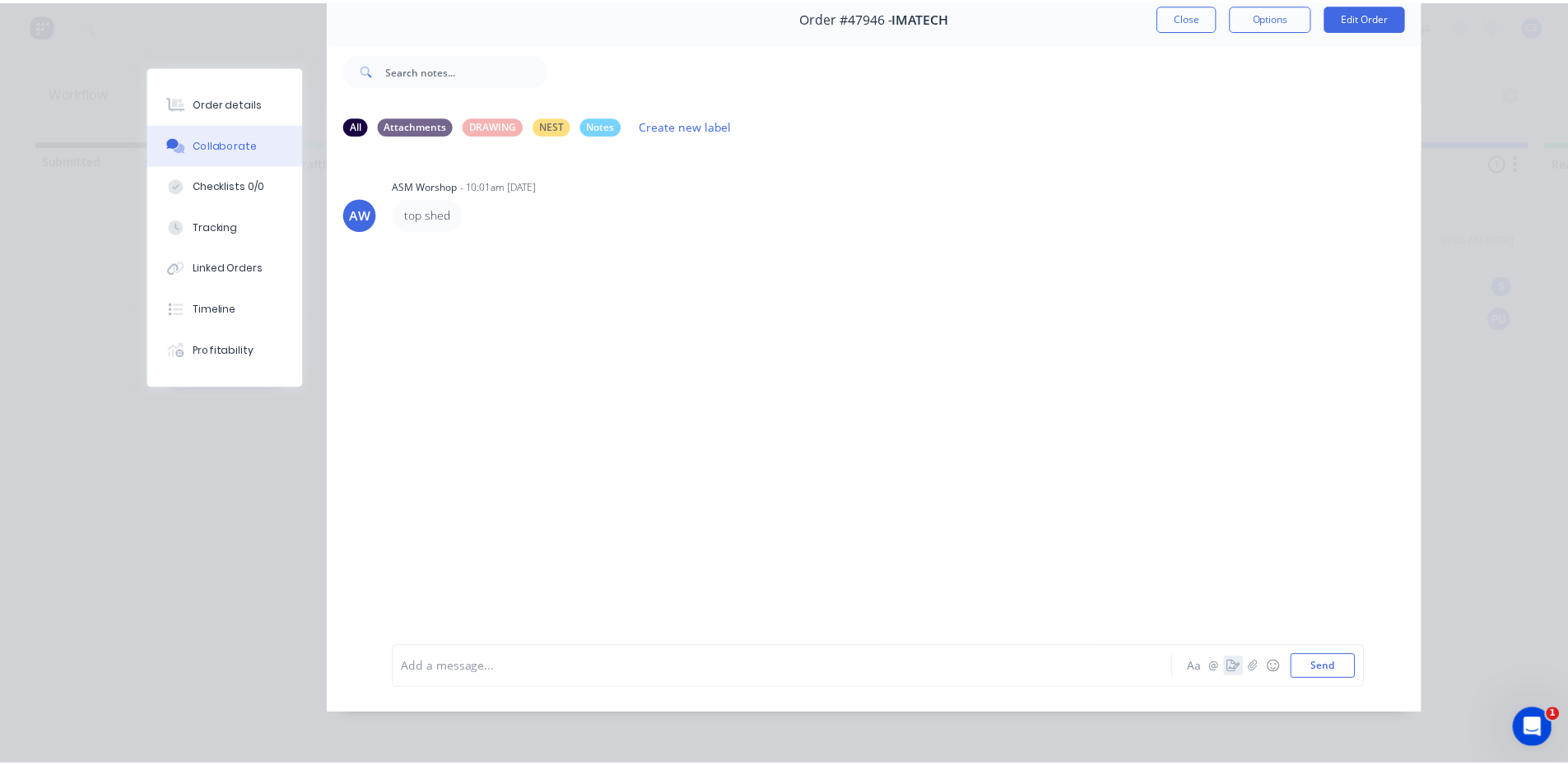
scroll to position [75, 0]
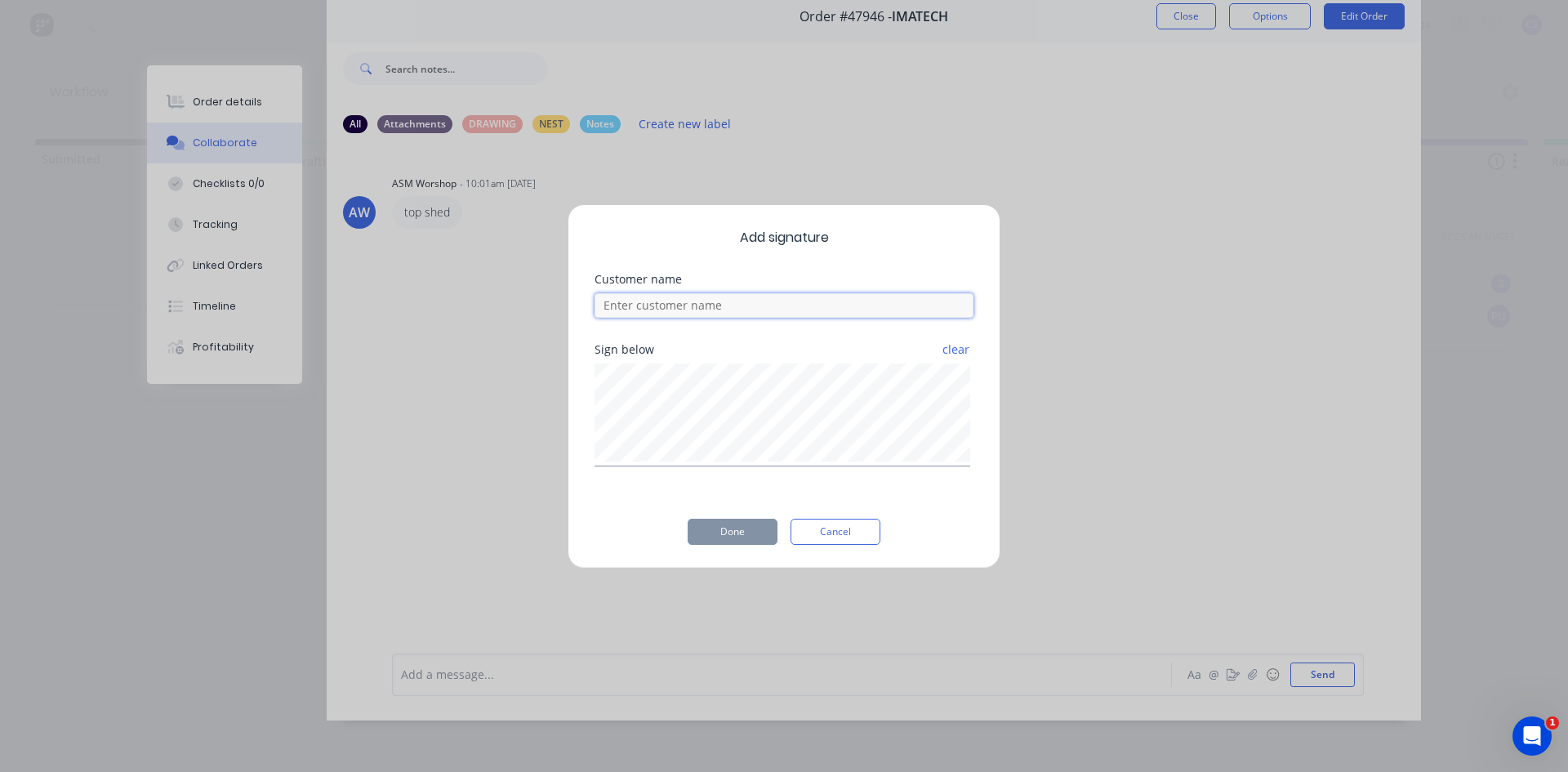
click at [732, 301] on input at bounding box center [784, 306] width 379 height 25
type input "[PERSON_NAME]"
click at [723, 525] on button "Done" at bounding box center [732, 532] width 90 height 26
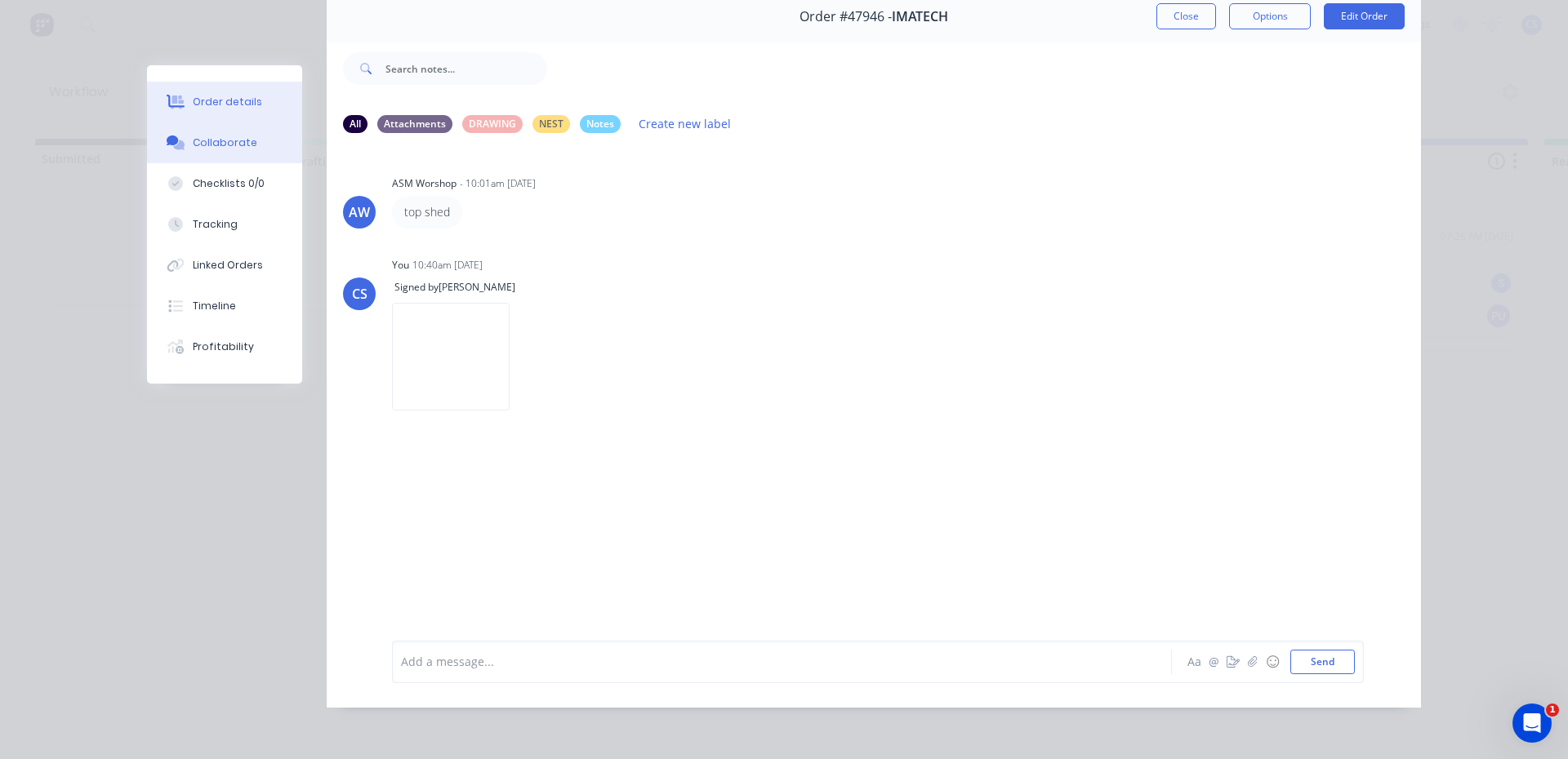
click at [264, 101] on button "Order details" at bounding box center [225, 102] width 155 height 41
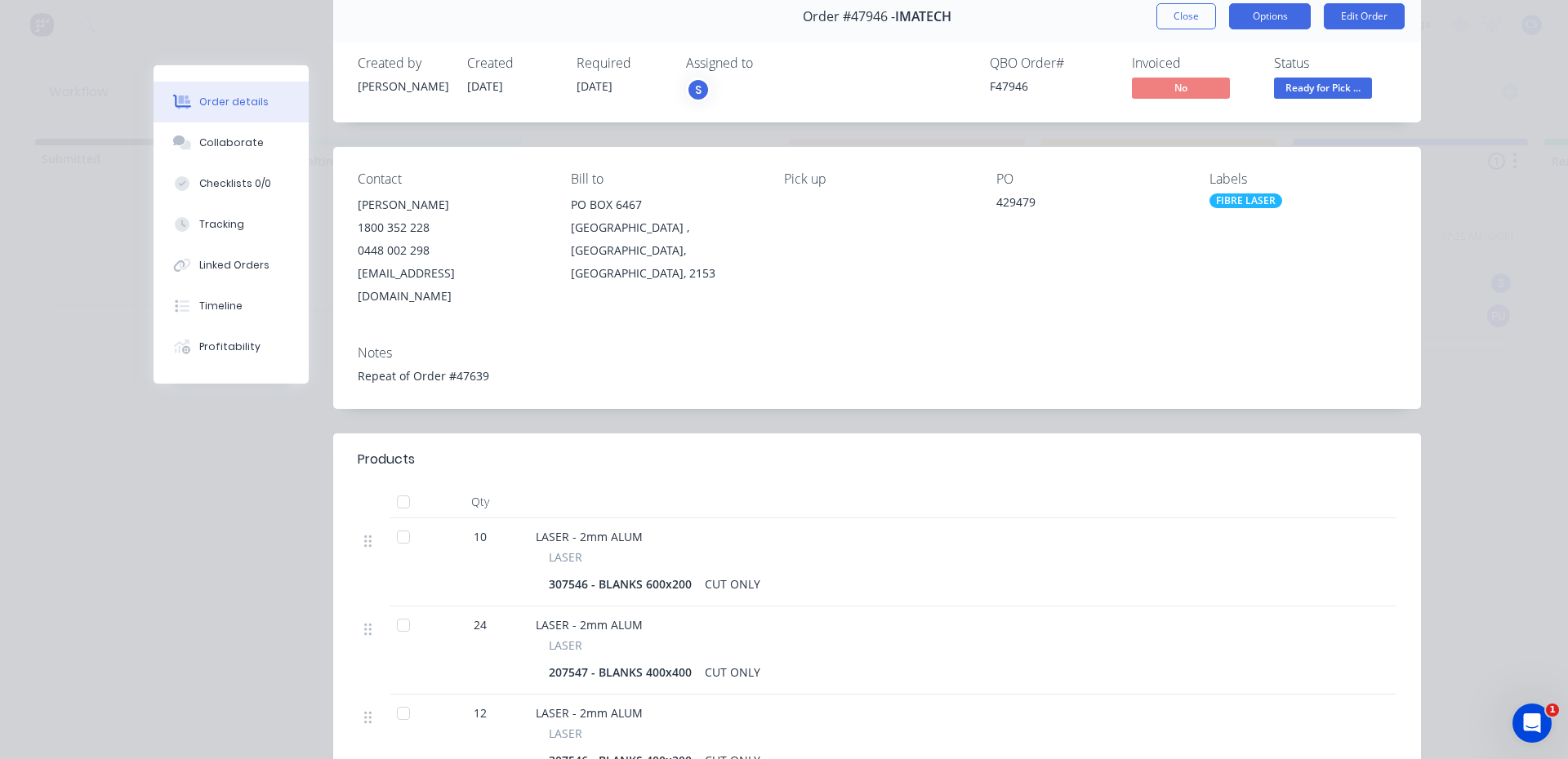
click at [1243, 4] on button "Options" at bounding box center [1270, 16] width 82 height 26
click at [1202, 123] on div "Delivery Docket" at bounding box center [1225, 123] width 142 height 24
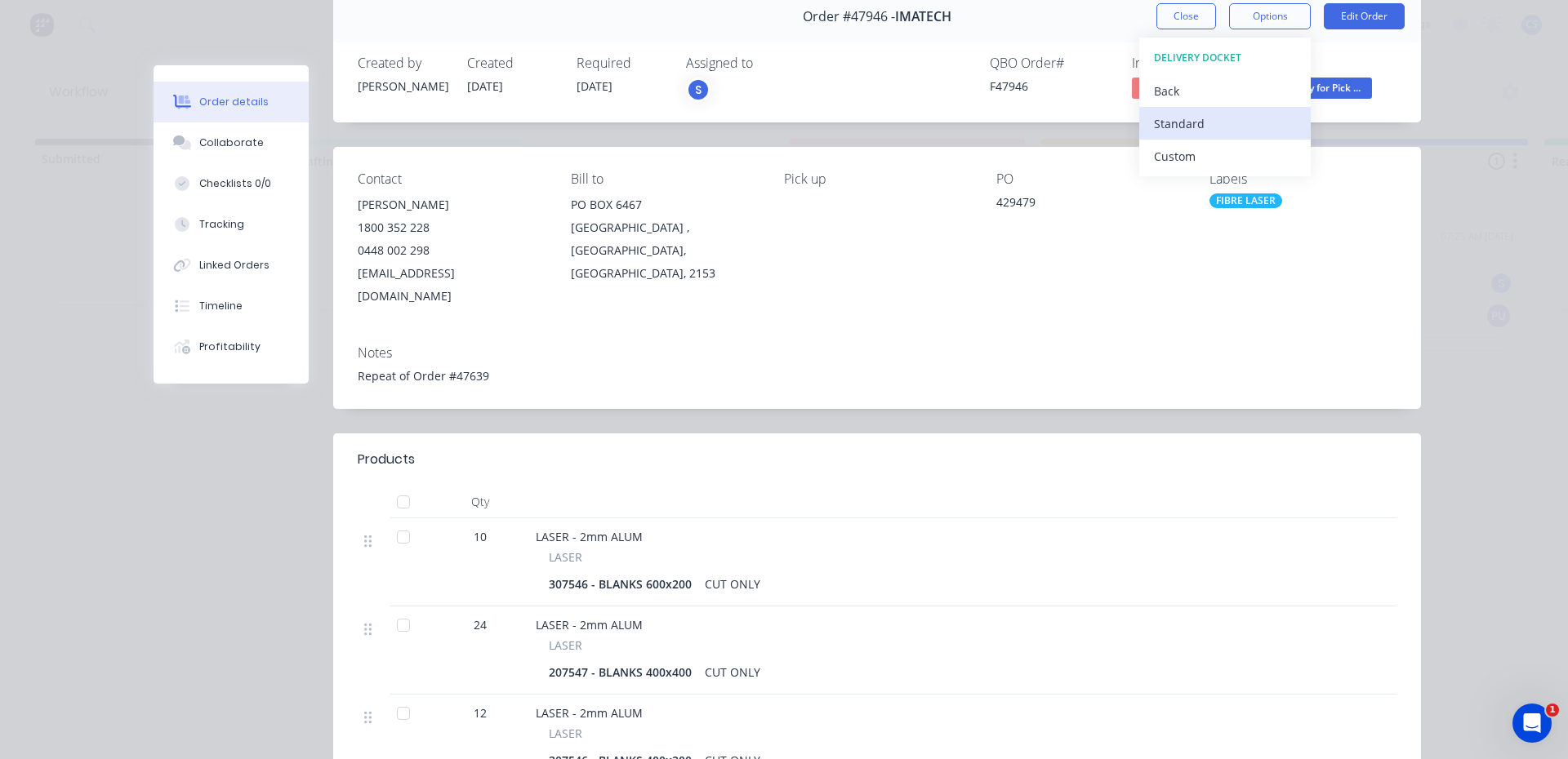
click at [1204, 114] on div "Standard" at bounding box center [1225, 123] width 142 height 24
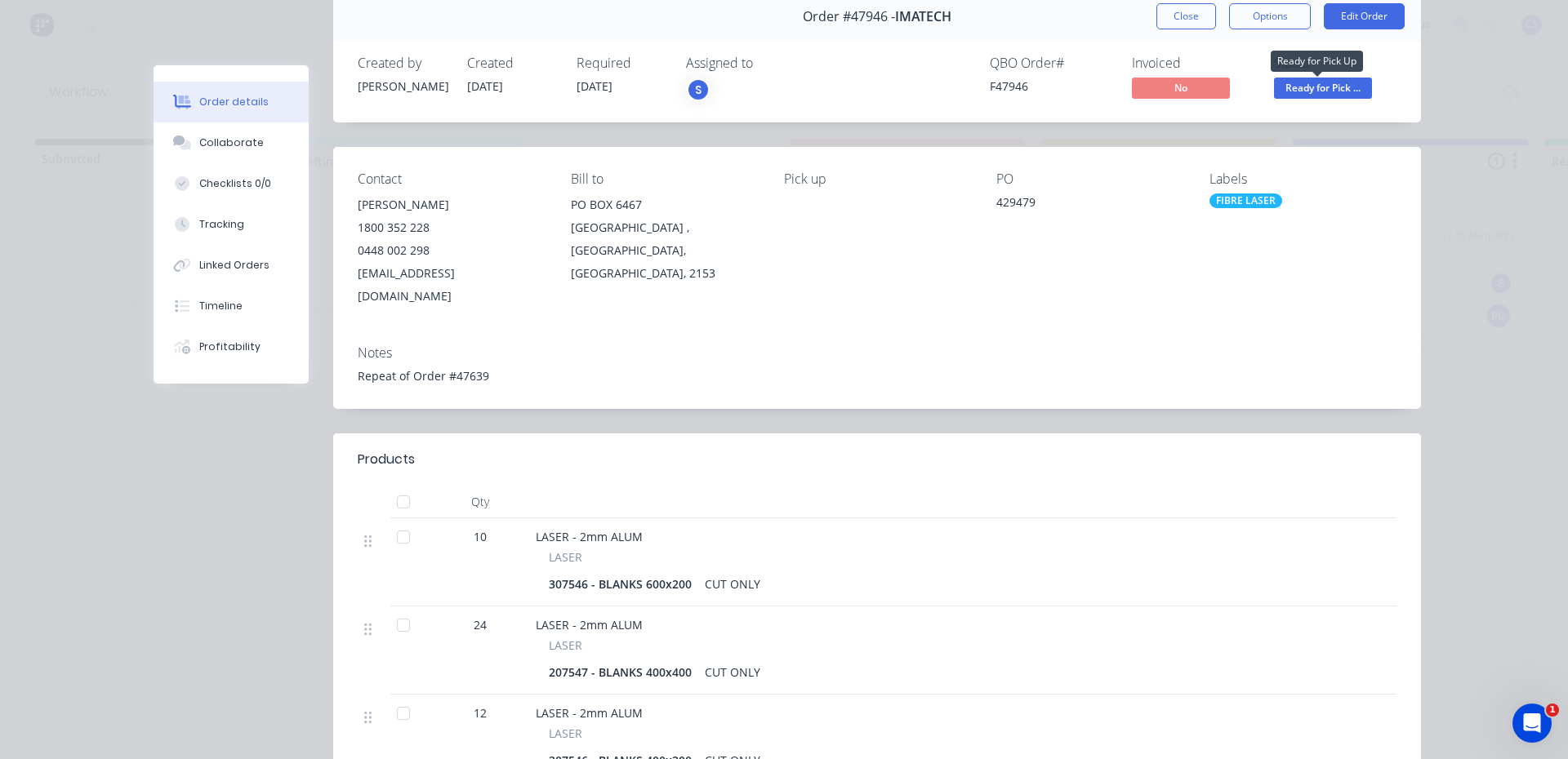
click at [1342, 87] on span "Ready for Pick ..." at bounding box center [1324, 87] width 98 height 20
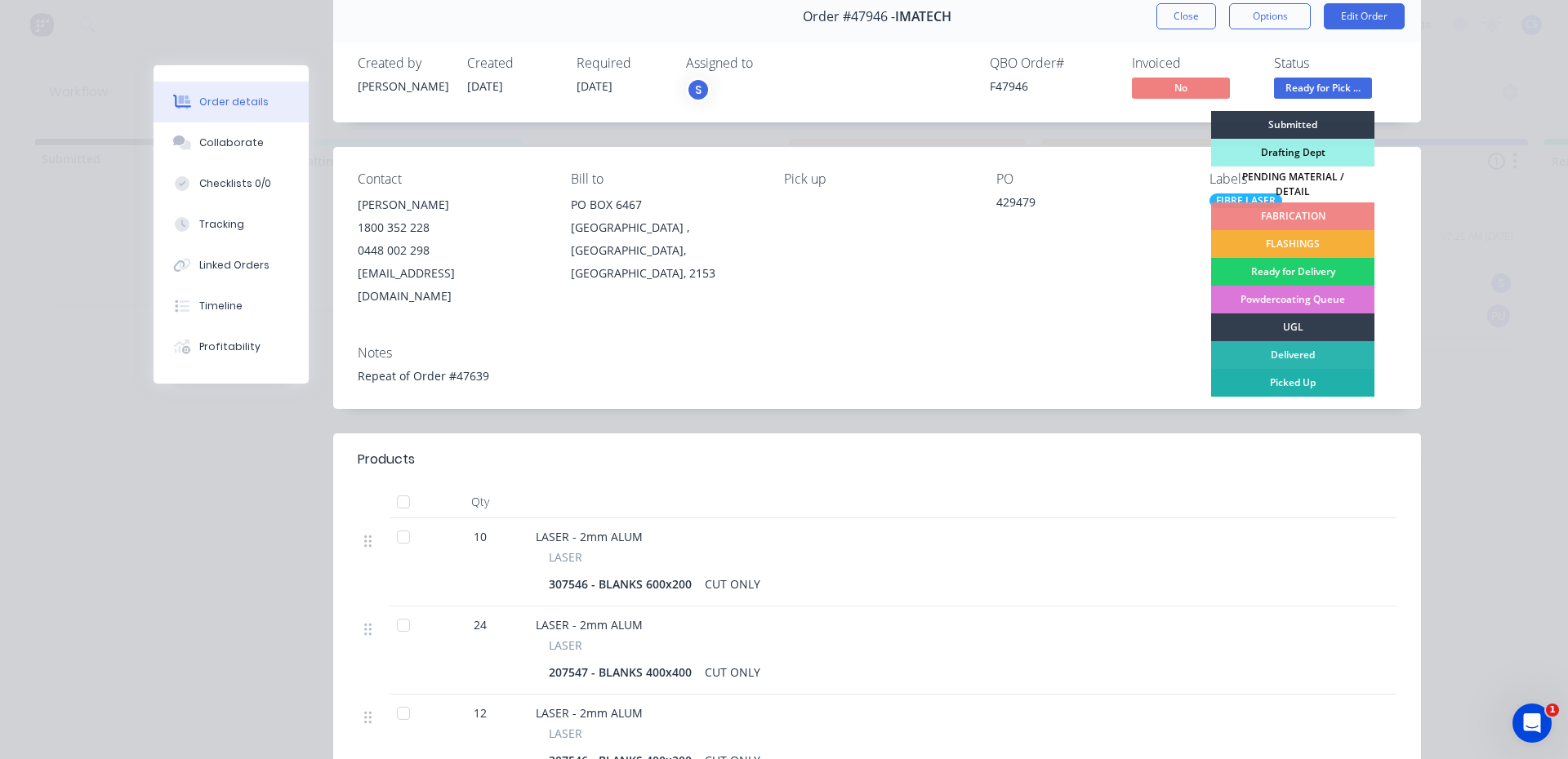
click at [1312, 380] on div "Picked Up" at bounding box center [1293, 383] width 164 height 28
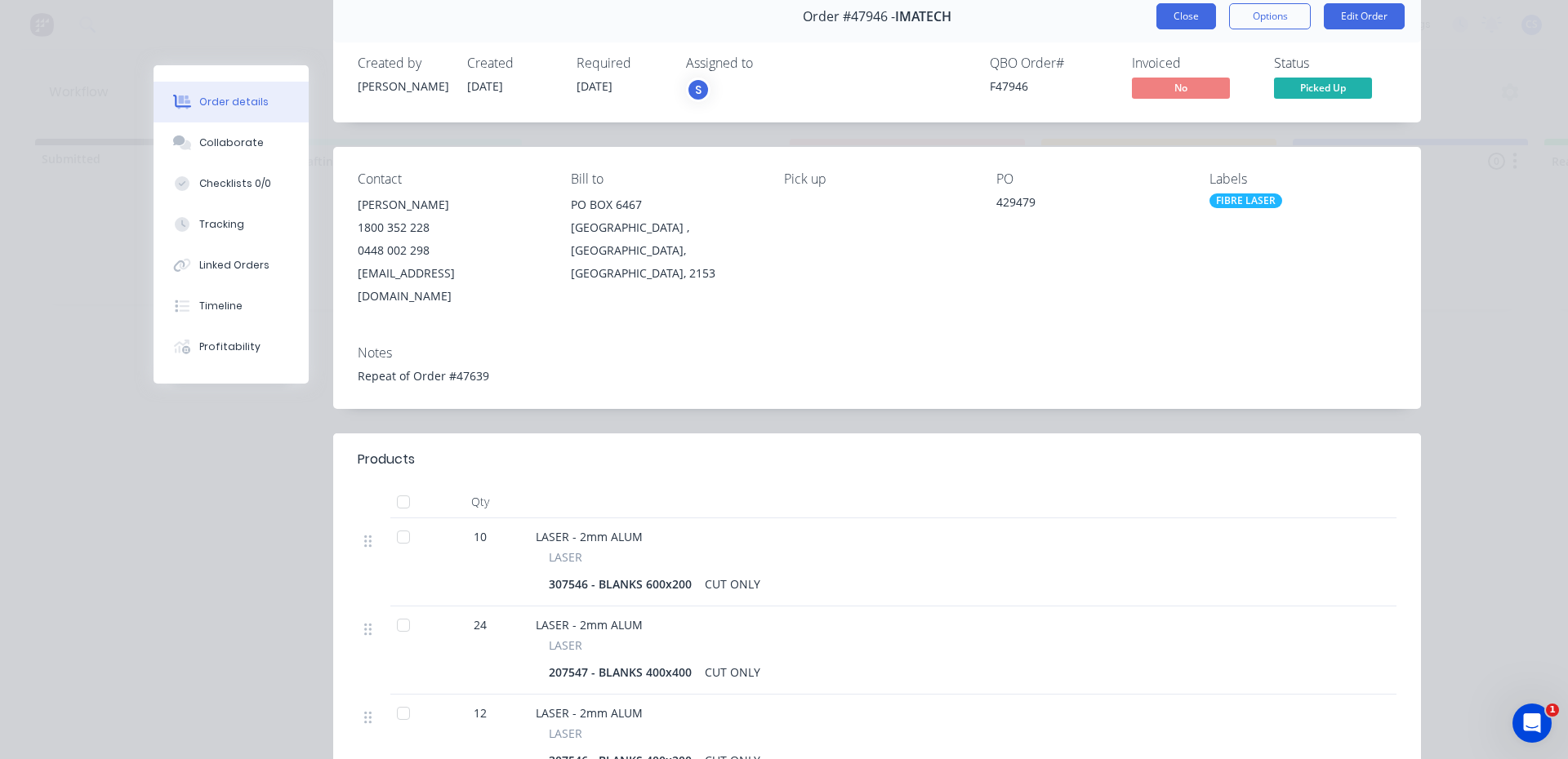
click at [1183, 16] on button "Close" at bounding box center [1186, 16] width 60 height 26
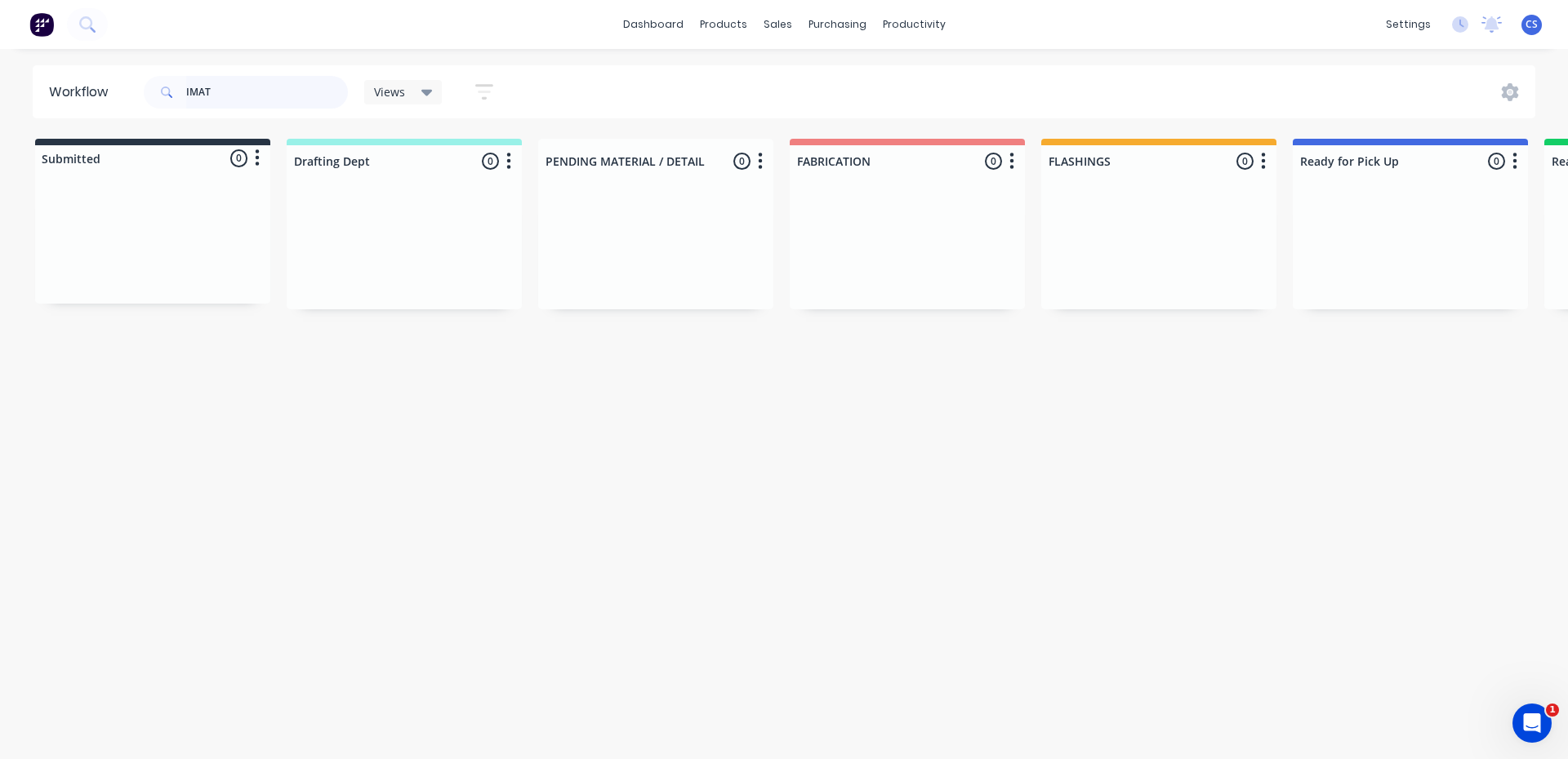
drag, startPoint x: 219, startPoint y: 102, endPoint x: 26, endPoint y: 100, distance: 193.0
click at [26, 100] on div "Workflow IMAT Views Save new view None (Default) edit Nilesh edit Production ed…" at bounding box center [784, 92] width 1568 height 53
type input "LNC"
drag, startPoint x: 223, startPoint y: 93, endPoint x: 0, endPoint y: 79, distance: 223.4
click at [0, 79] on div "Workflow LNC Views Save new view None (Default) edit [PERSON_NAME] edit Product…" at bounding box center [784, 92] width 1568 height 53
